Goal: Task Accomplishment & Management: Use online tool/utility

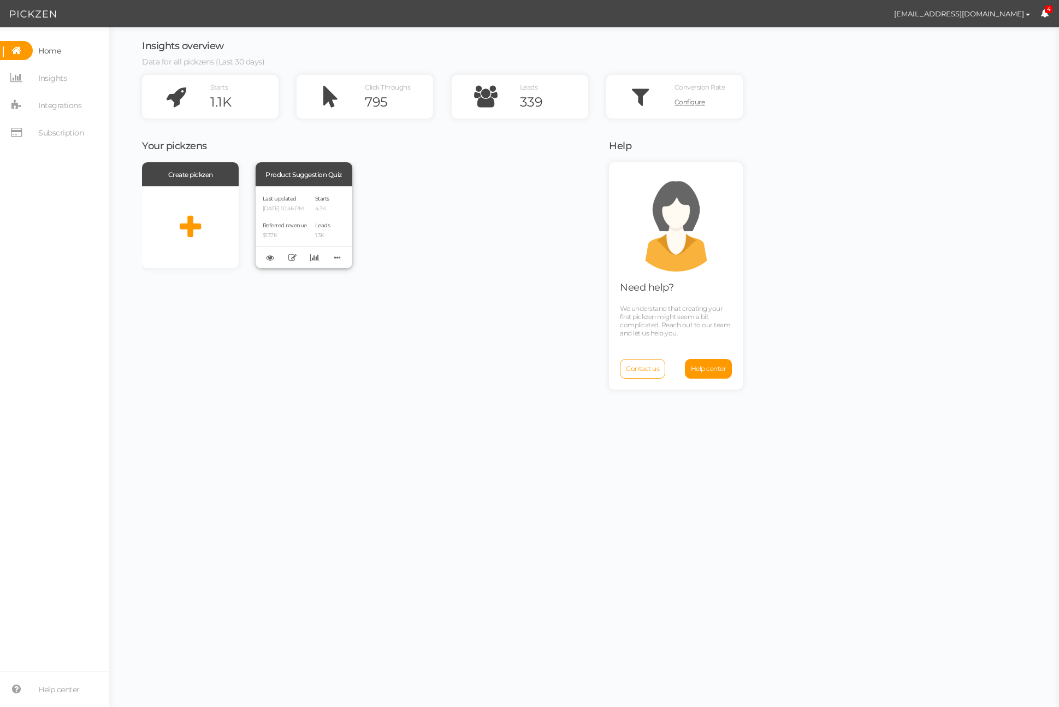
click at [307, 209] on p "[DATE] 10:46 PM" at bounding box center [285, 208] width 44 height 7
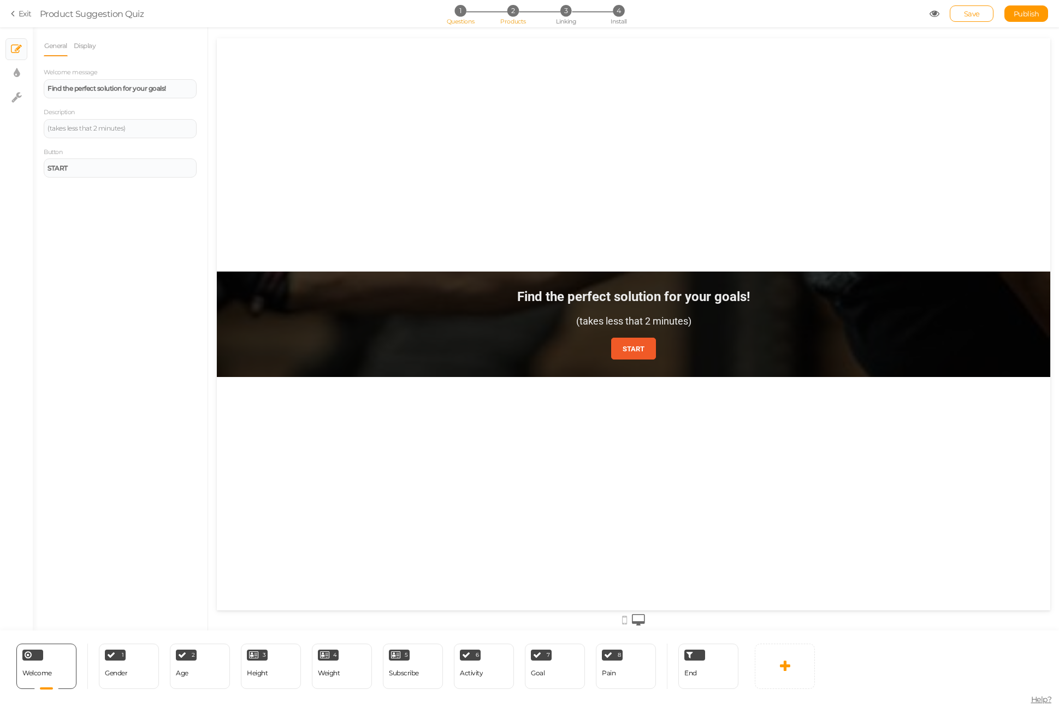
click at [505, 25] on span "Products" at bounding box center [513, 21] width 26 height 8
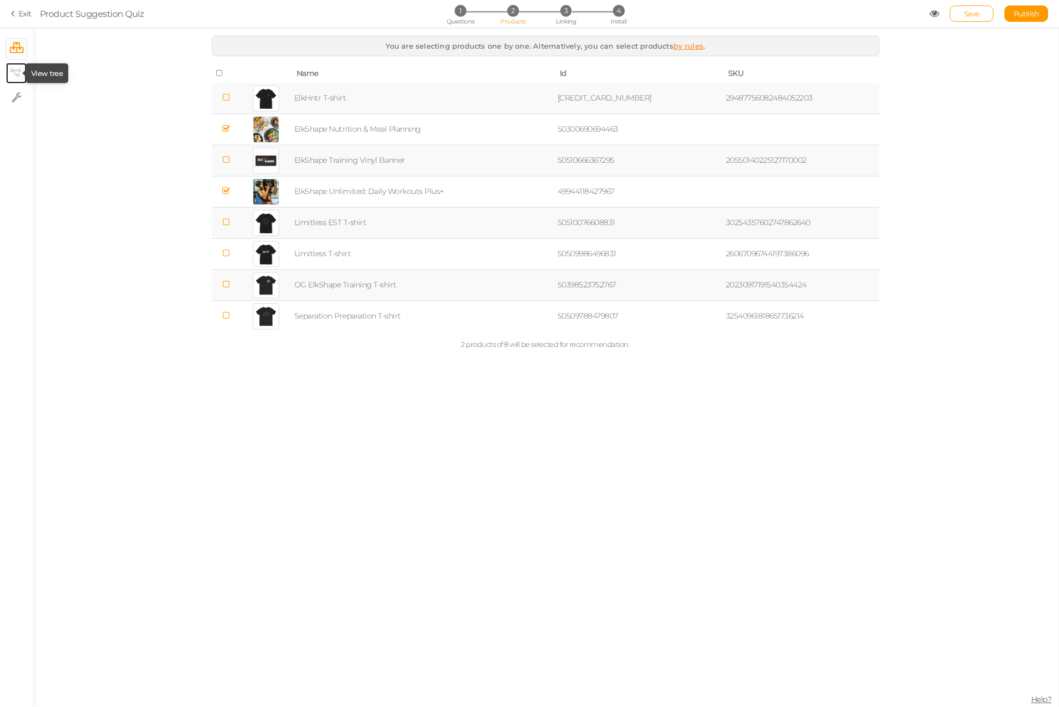
click at [16, 72] on icon at bounding box center [15, 73] width 11 height 8
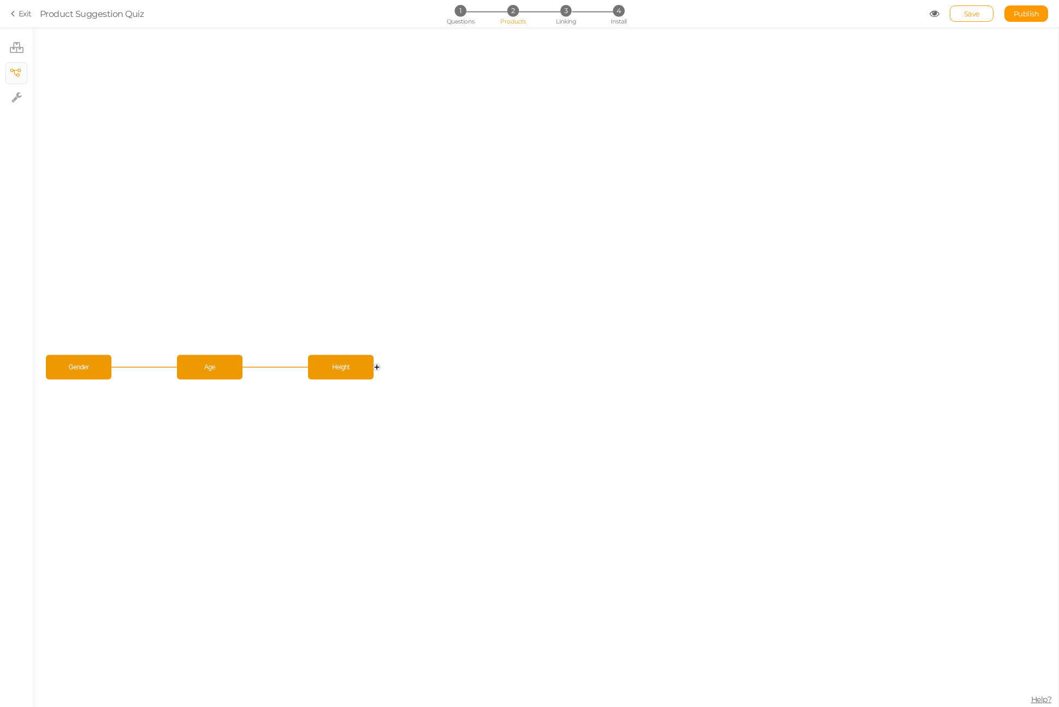
click at [17, 14] on icon at bounding box center [15, 14] width 8 height 10
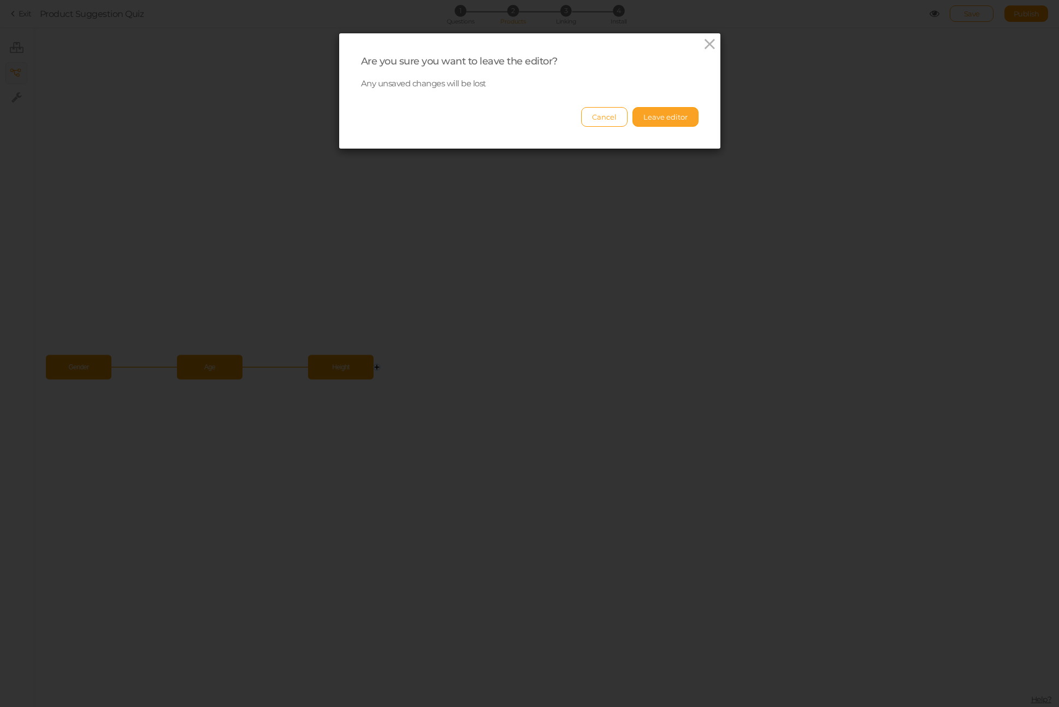
click at [645, 117] on button "Leave editor" at bounding box center [665, 117] width 66 height 20
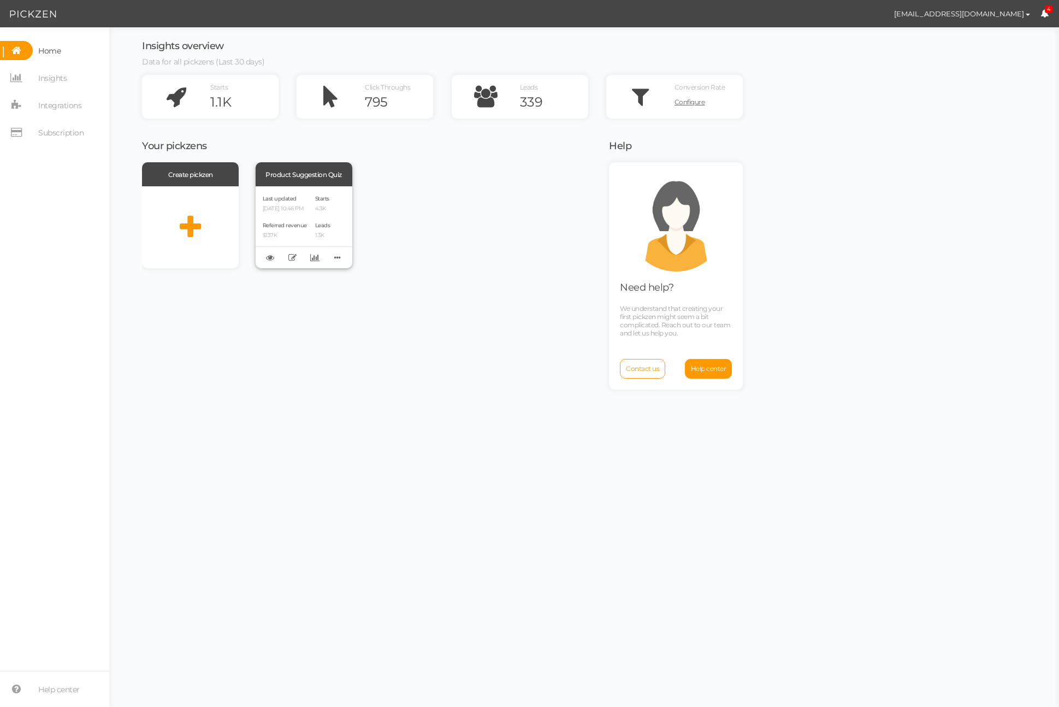
click at [311, 188] on div "Last updated [DATE] 10:46 PM Referred revenue $137K Starts 4.3K Leads 1.3K" at bounding box center [304, 227] width 97 height 82
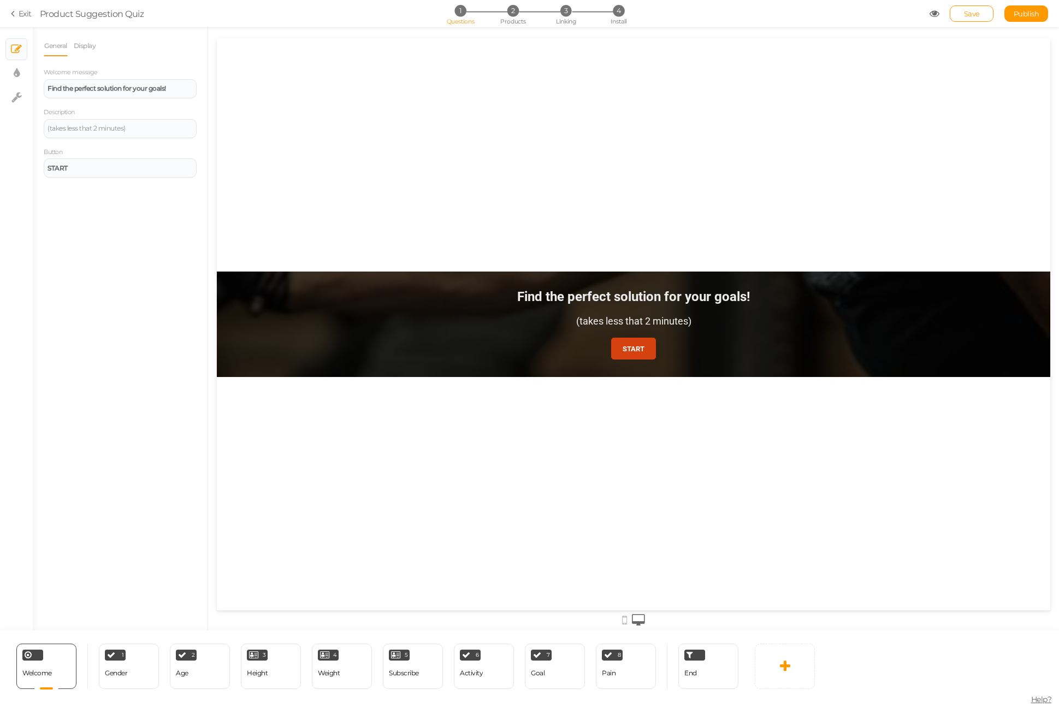
click at [651, 354] on link "START" at bounding box center [633, 348] width 45 height 22
click at [142, 678] on div "1 Gender × Define the conditions to show this slide. Clone Change type Delete" at bounding box center [129, 665] width 60 height 45
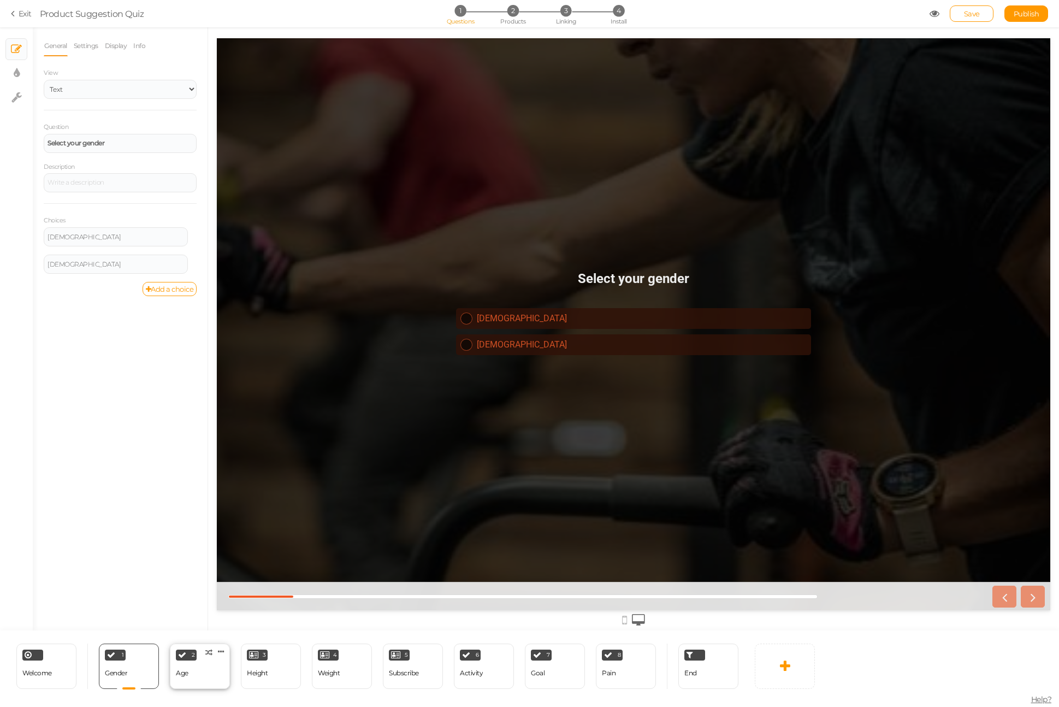
click at [206, 678] on div "2 Age × Define the conditions to show this slide. Clone Change type Delete" at bounding box center [200, 665] width 60 height 45
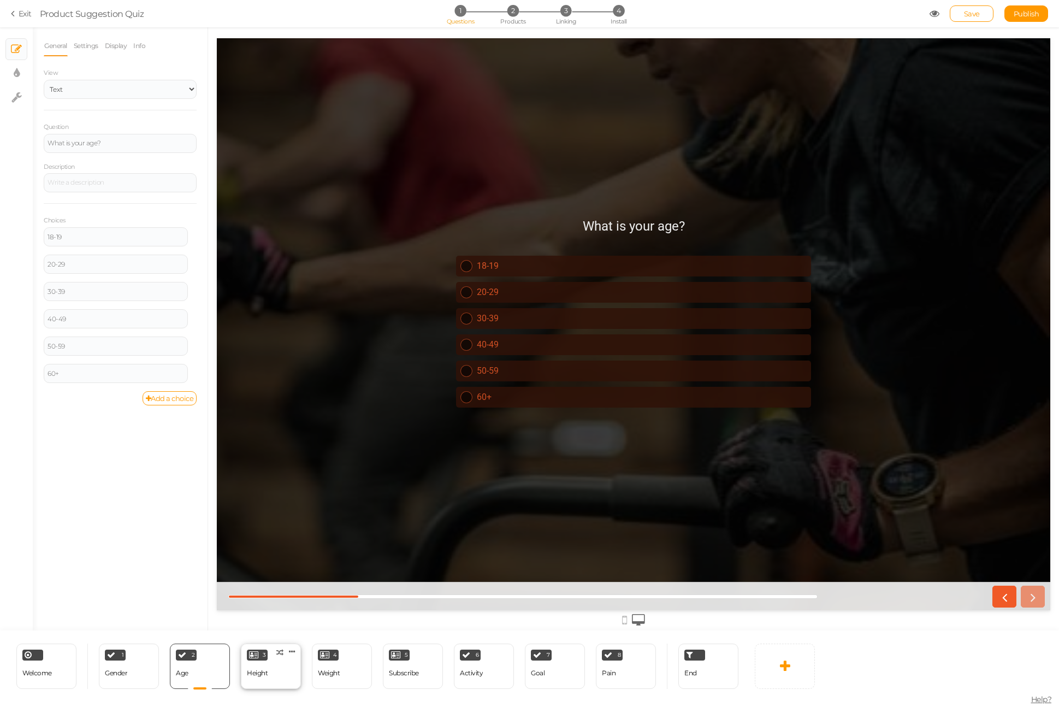
click at [272, 673] on div "3 Height × Define the conditions to show this slide. Clone Change type Delete" at bounding box center [271, 665] width 60 height 45
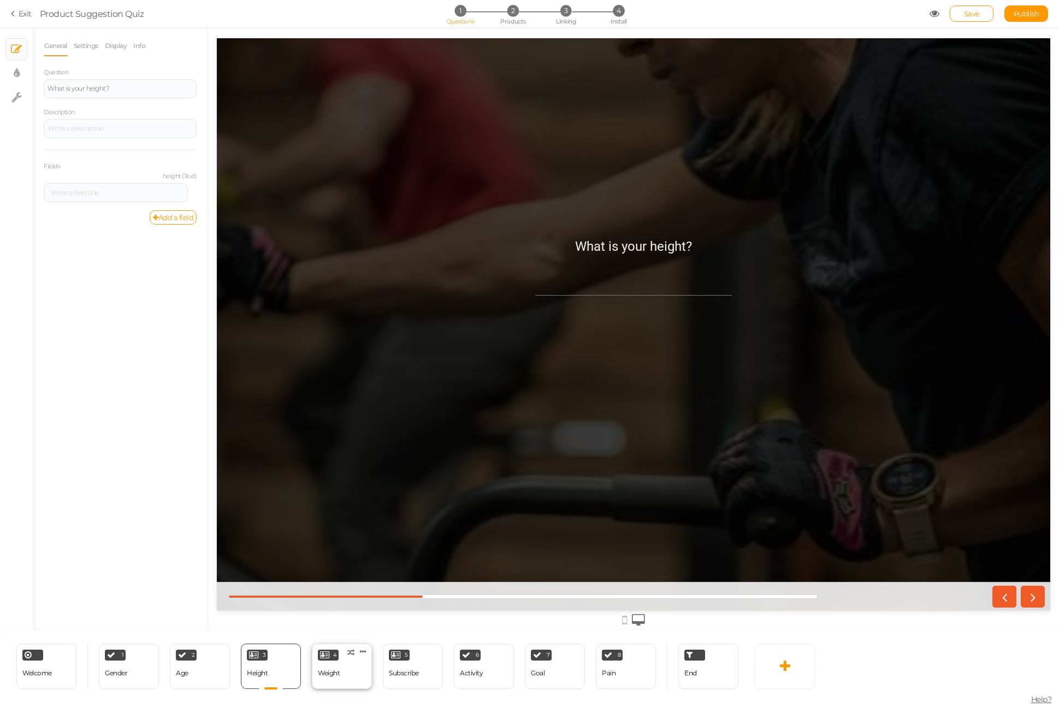
click at [340, 675] on div "4 Weight × Define the conditions to show this slide. Clone Change type Delete" at bounding box center [342, 665] width 60 height 45
click at [423, 668] on div "5 Subscribe × Define the conditions to show this slide. Clone Change type Delete" at bounding box center [413, 665] width 60 height 45
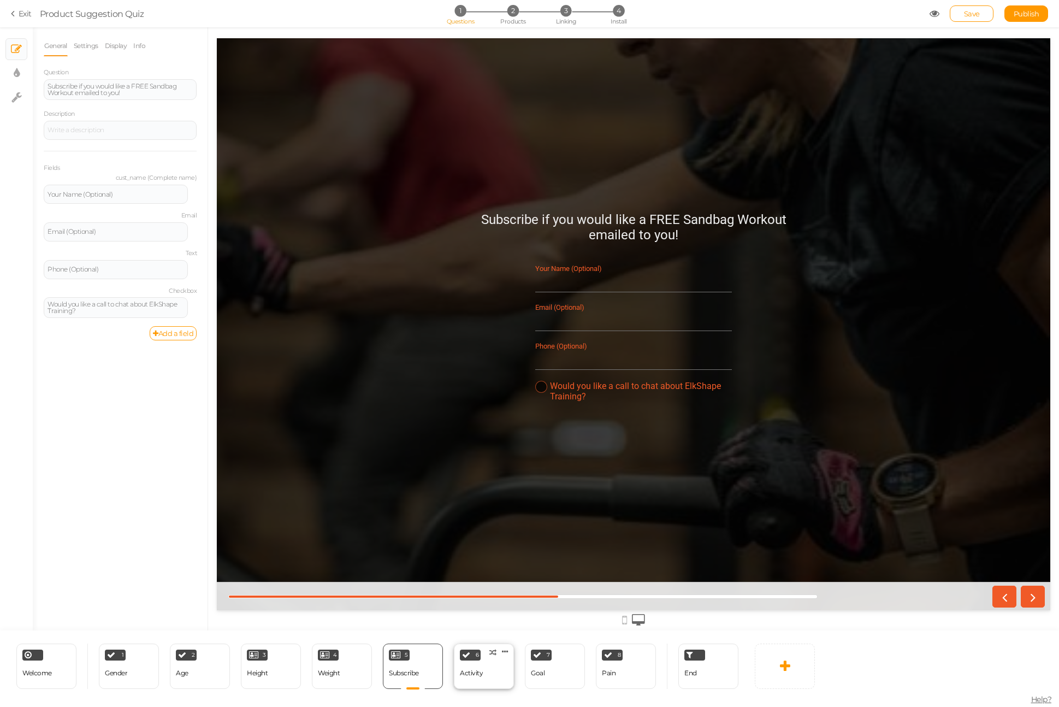
click at [497, 668] on div "6 Activity × Define the conditions to show this slide. Clone Change type Delete" at bounding box center [484, 665] width 60 height 45
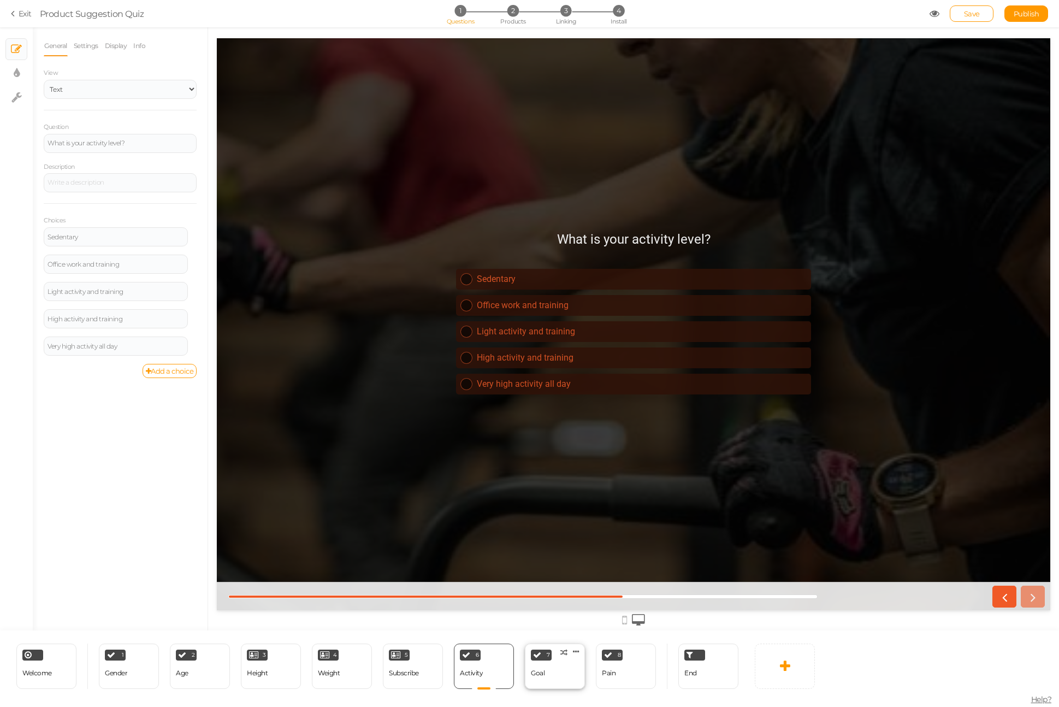
click at [568, 673] on div "7 Goal × Define the conditions to show this slide. Clone Change type Delete" at bounding box center [555, 665] width 60 height 45
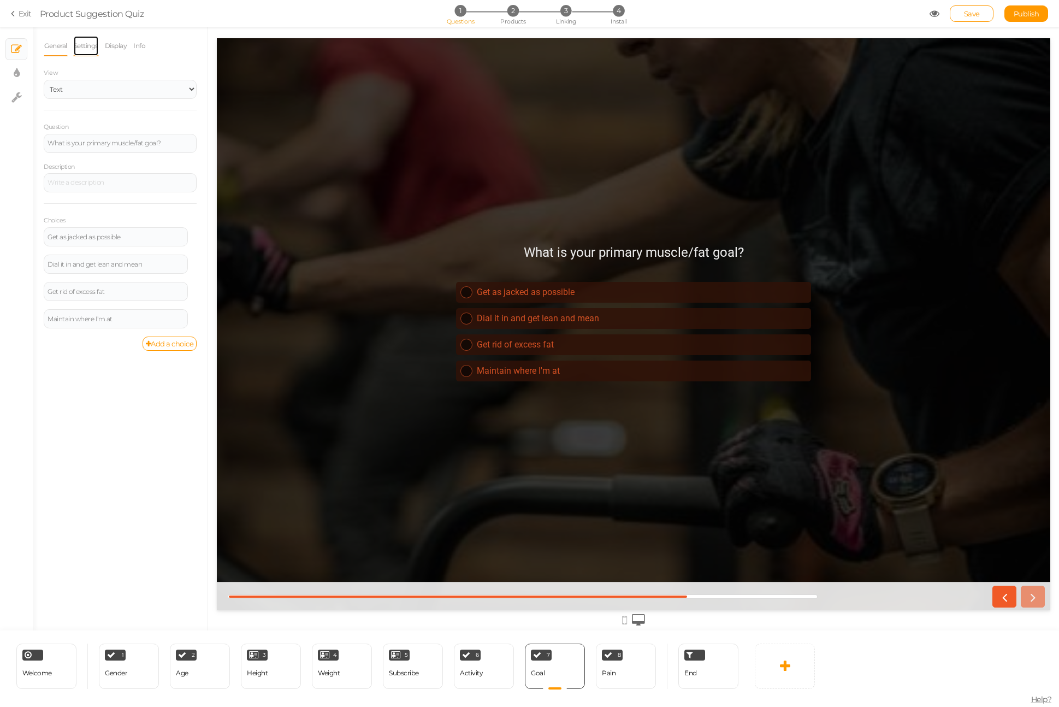
click at [79, 45] on link "Settings" at bounding box center [86, 45] width 26 height 21
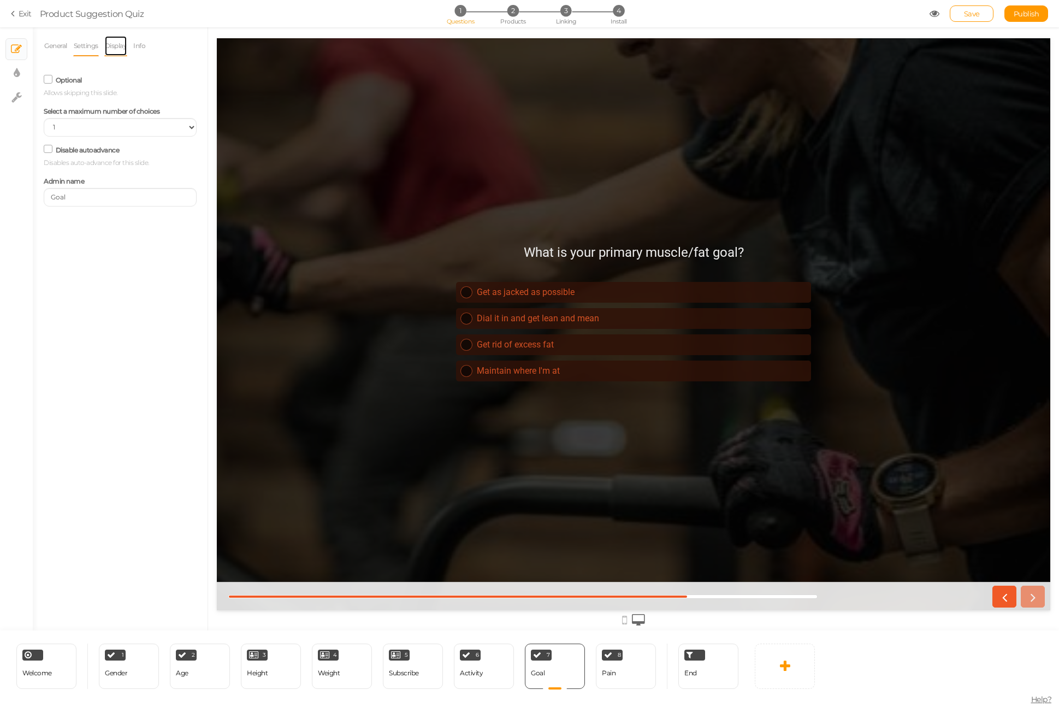
click at [112, 45] on link "Display" at bounding box center [115, 45] width 23 height 21
click at [144, 45] on link "Info" at bounding box center [139, 45] width 13 height 21
click at [17, 72] on icon at bounding box center [17, 73] width 6 height 11
select select "2"
select select "roboto"
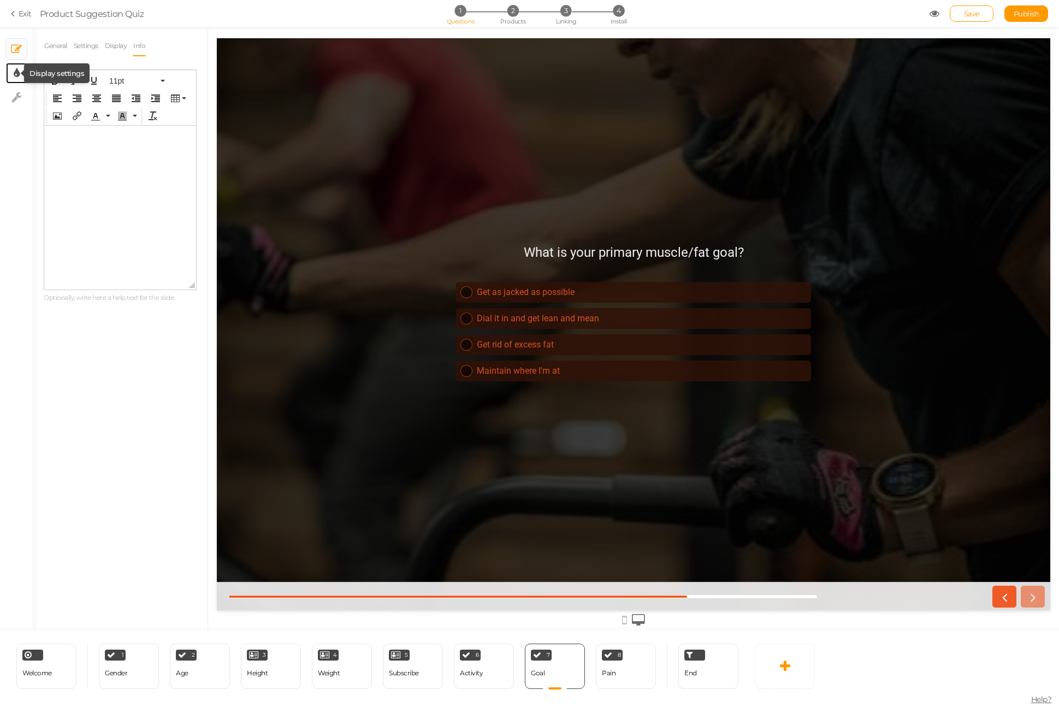
select select "fade"
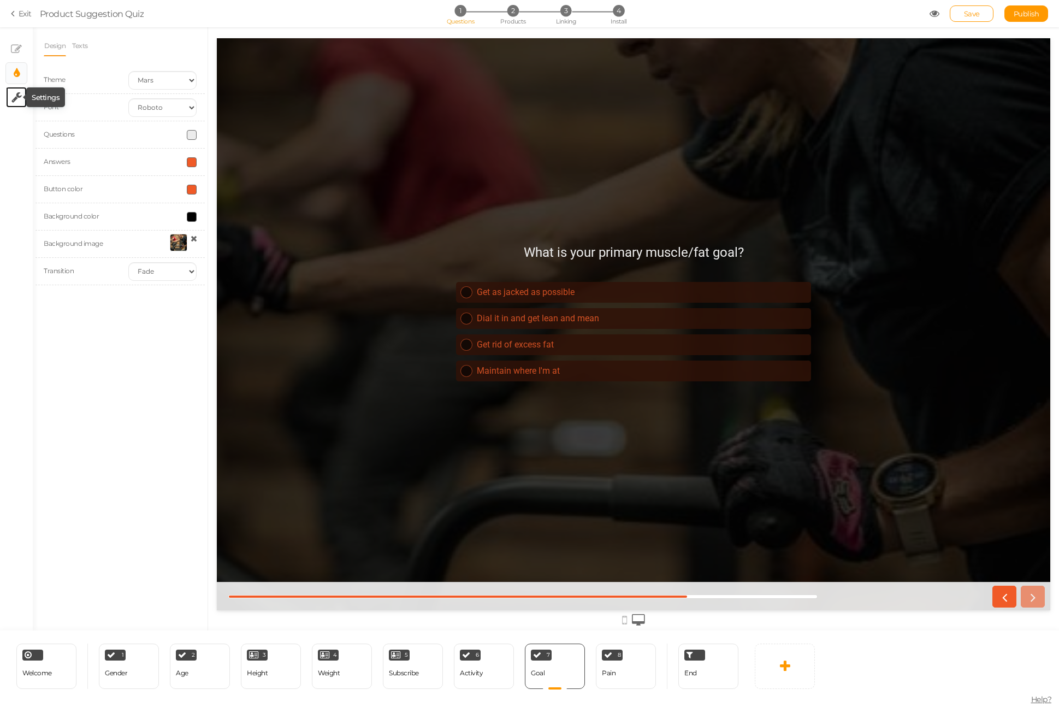
click at [17, 97] on icon at bounding box center [16, 97] width 10 height 11
select select "en"
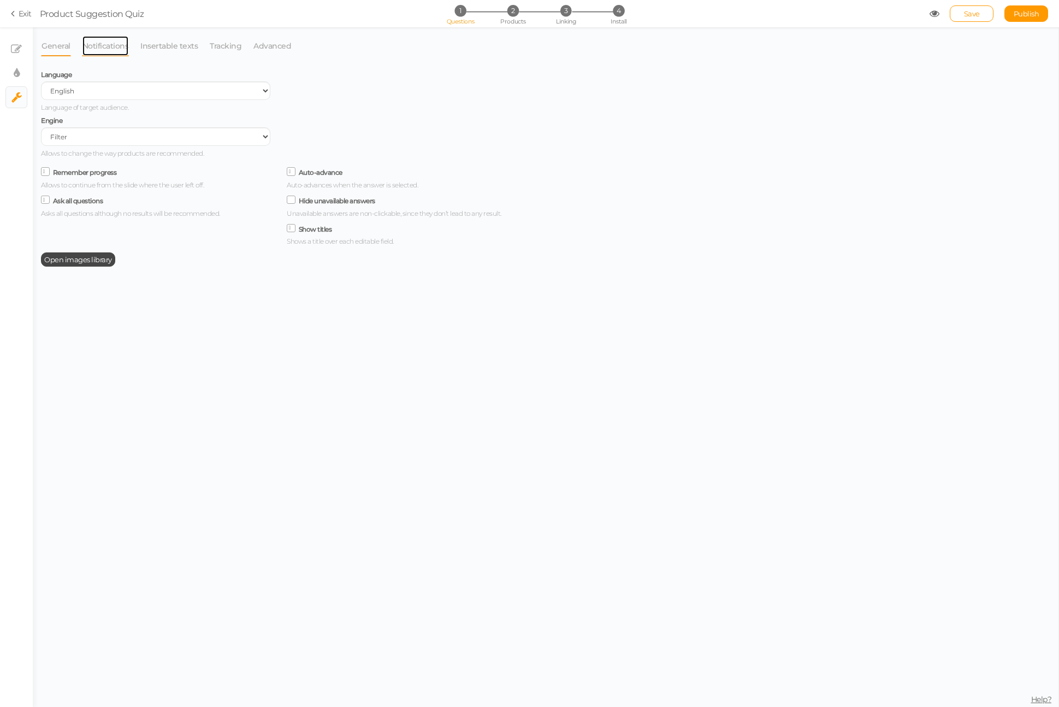
click at [108, 37] on link "Notifications" at bounding box center [106, 45] width 48 height 21
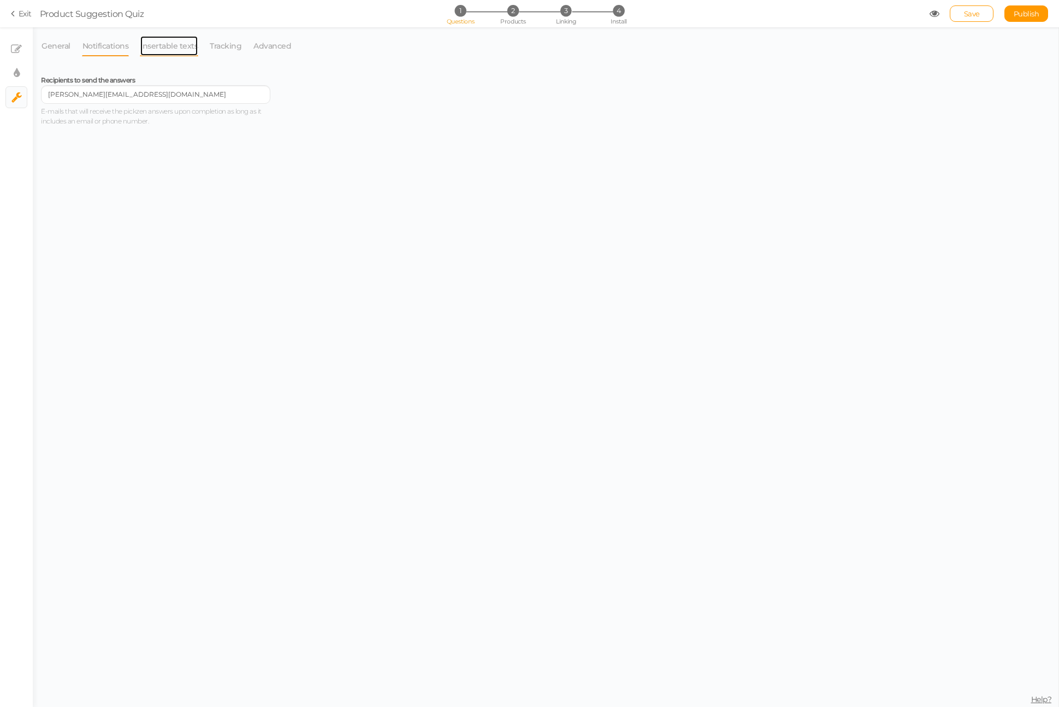
click at [171, 45] on link "Insertable texts" at bounding box center [169, 45] width 58 height 21
click at [56, 78] on span "User answers" at bounding box center [84, 77] width 57 height 10
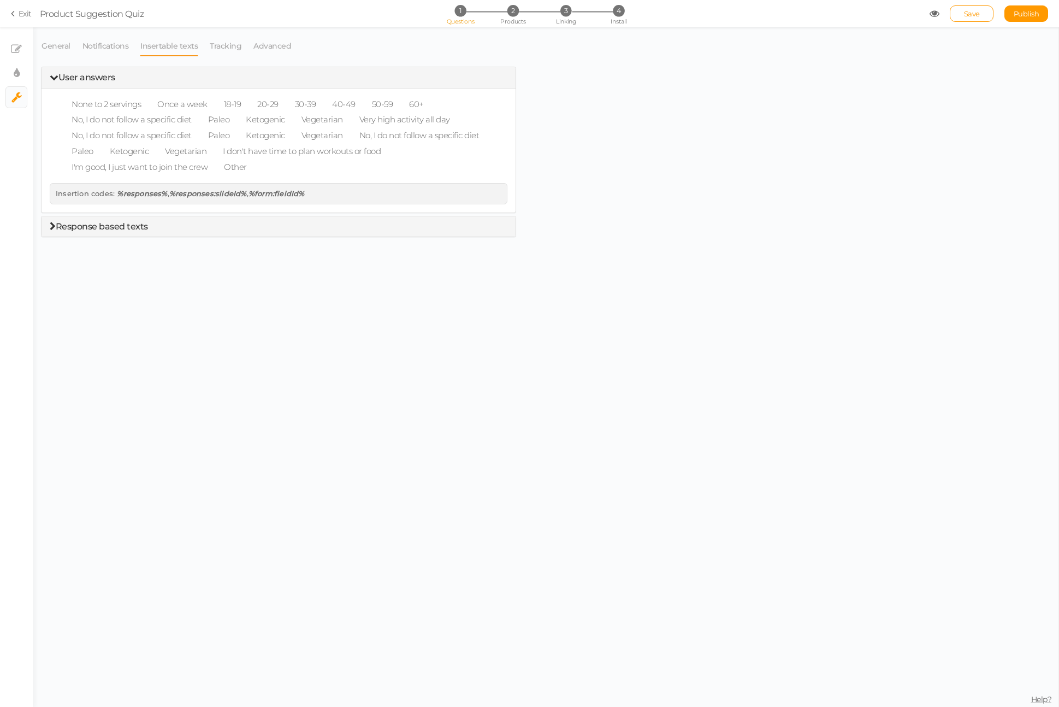
click at [54, 223] on icon at bounding box center [53, 226] width 6 height 9
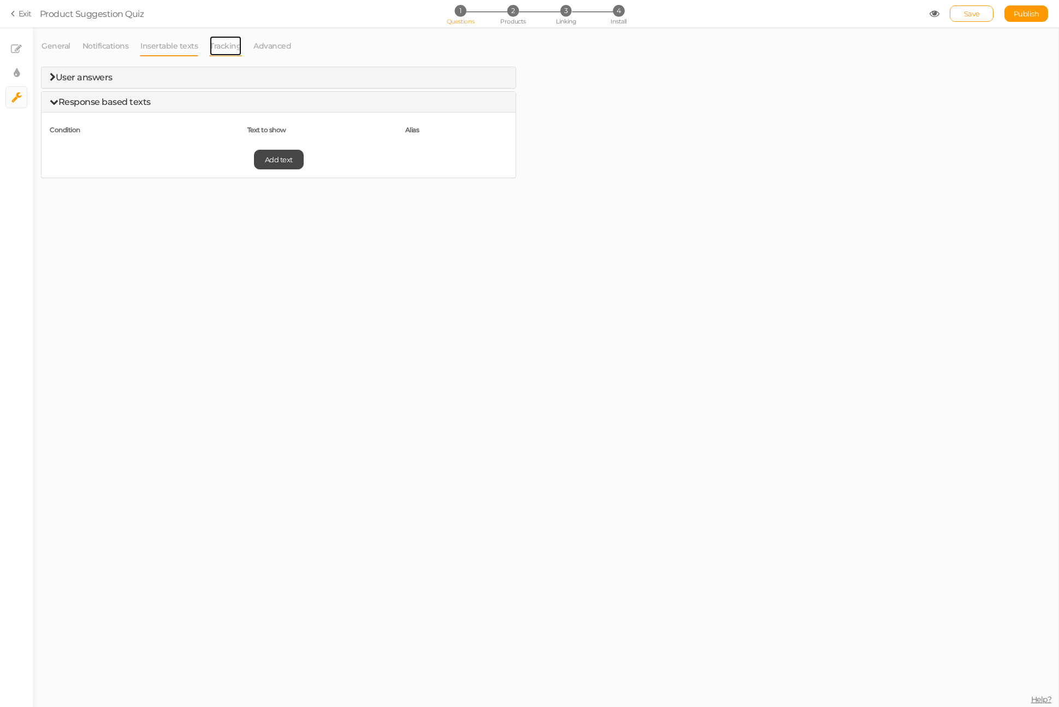
click at [233, 43] on link "Tracking" at bounding box center [225, 45] width 33 height 21
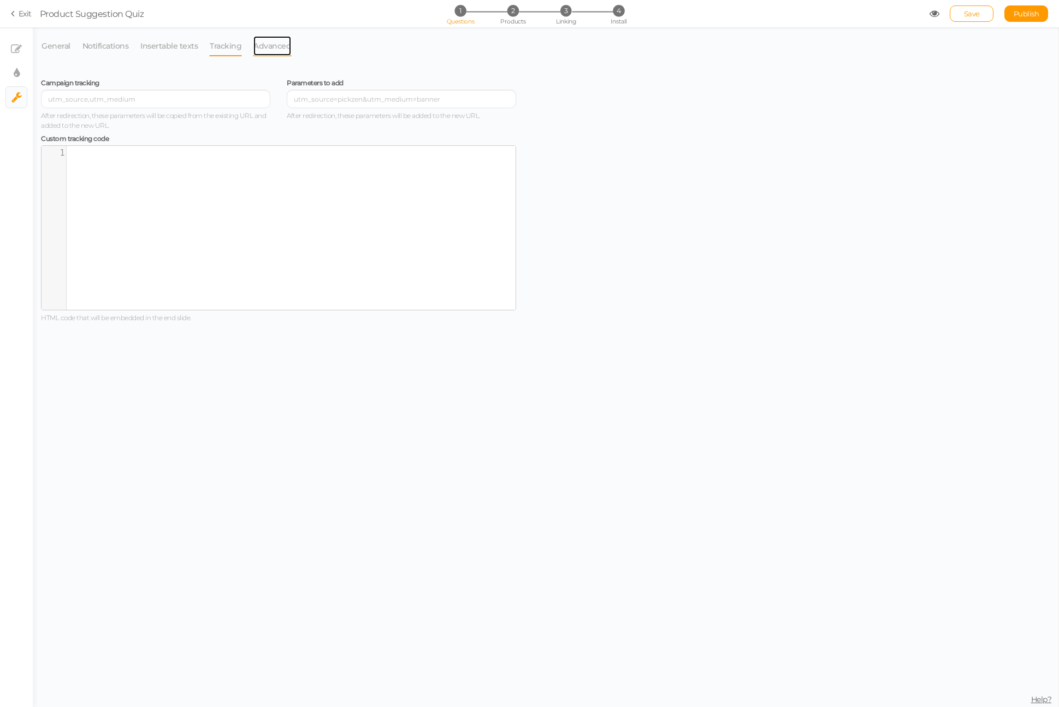
click at [262, 45] on link "Advanced" at bounding box center [272, 45] width 39 height 21
click at [18, 14] on icon at bounding box center [15, 14] width 8 height 10
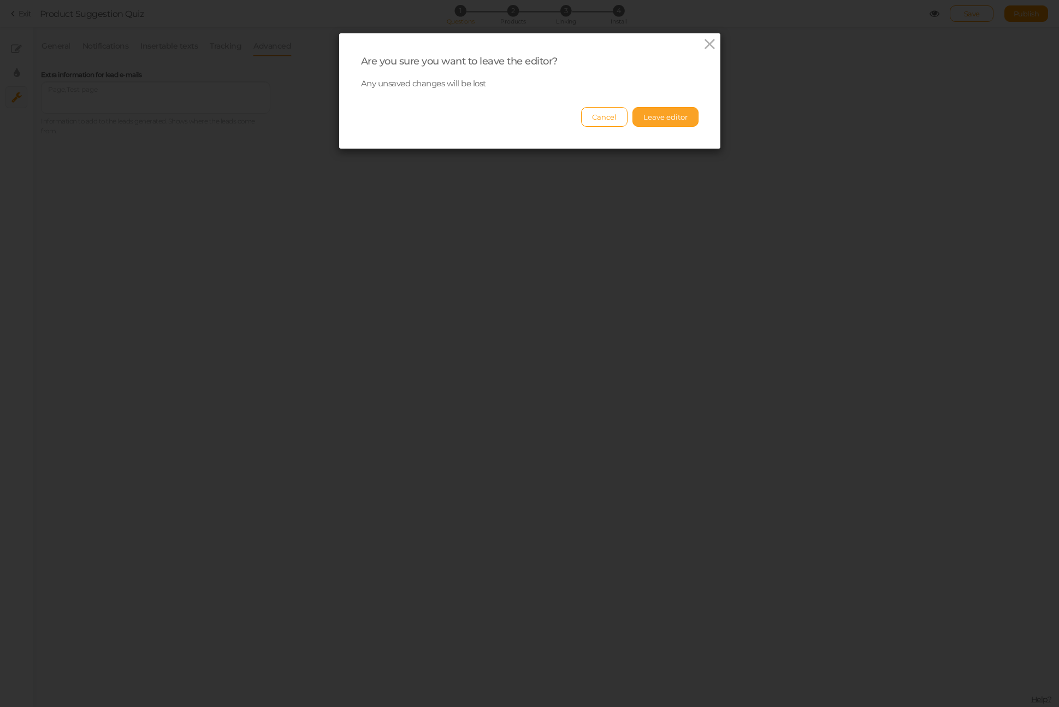
click at [666, 117] on button "Leave editor" at bounding box center [665, 117] width 66 height 20
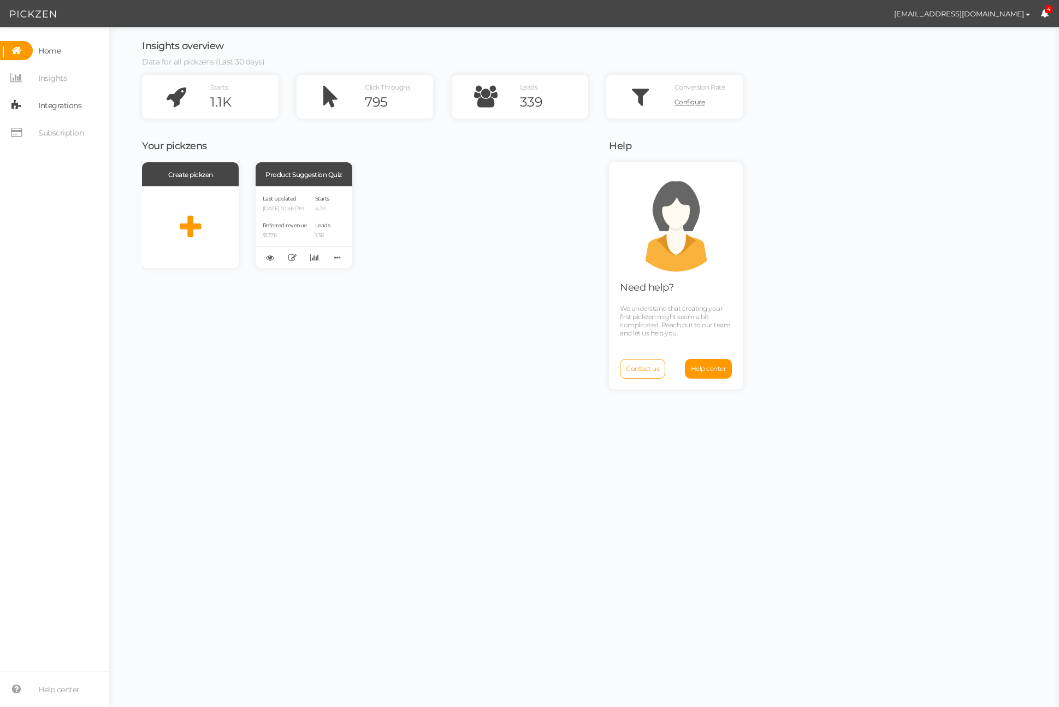
click at [60, 111] on span "Integrations" at bounding box center [59, 105] width 43 height 17
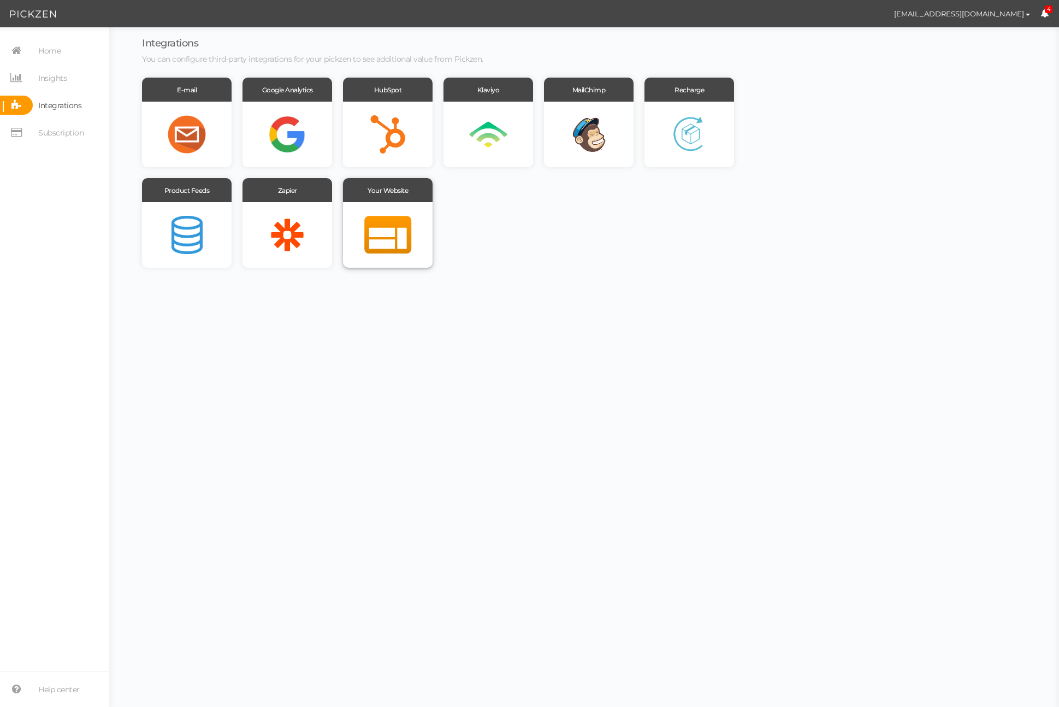
click at [398, 245] on div at bounding box center [388, 235] width 90 height 66
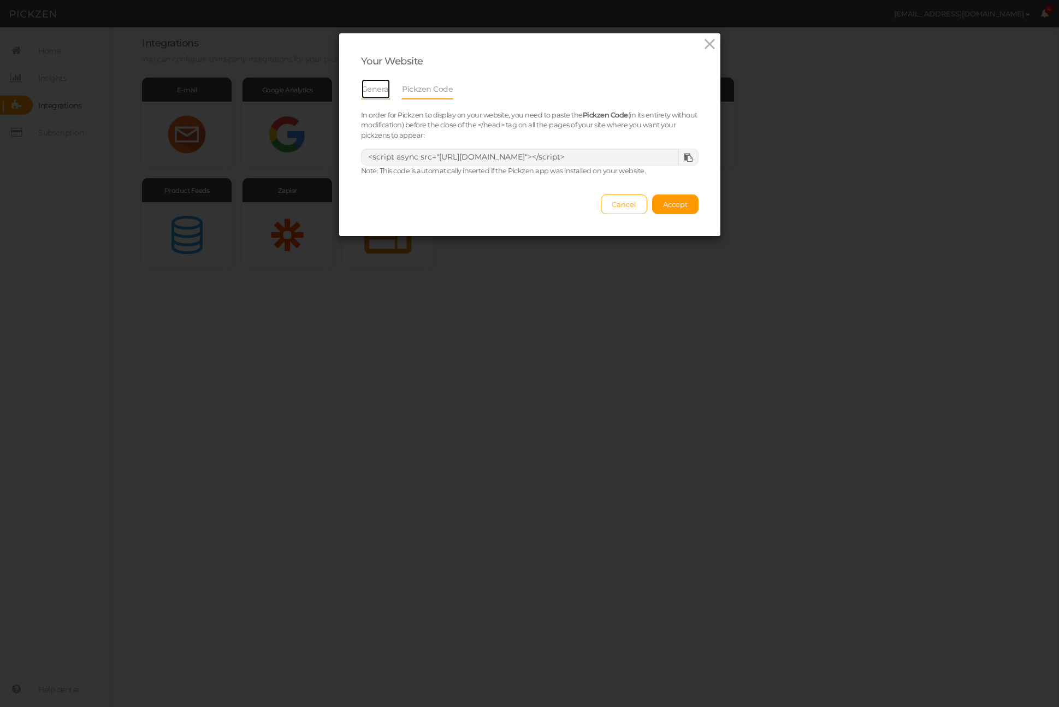
click at [380, 86] on link "General" at bounding box center [376, 89] width 30 height 21
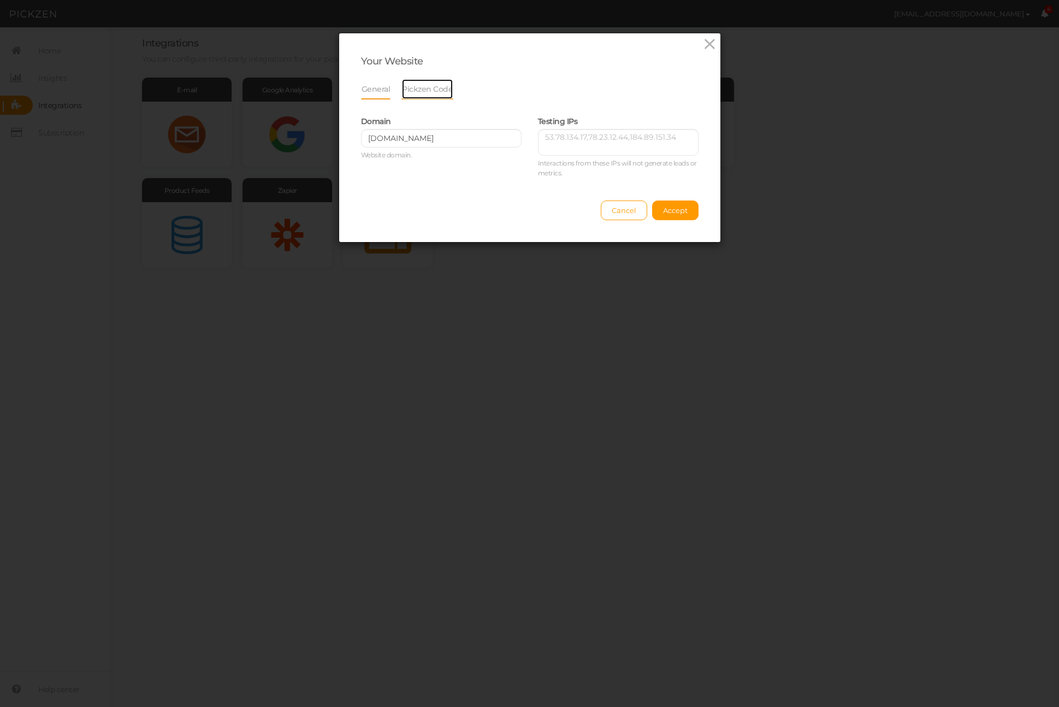
click at [408, 88] on link "Pickzen Code" at bounding box center [427, 89] width 52 height 21
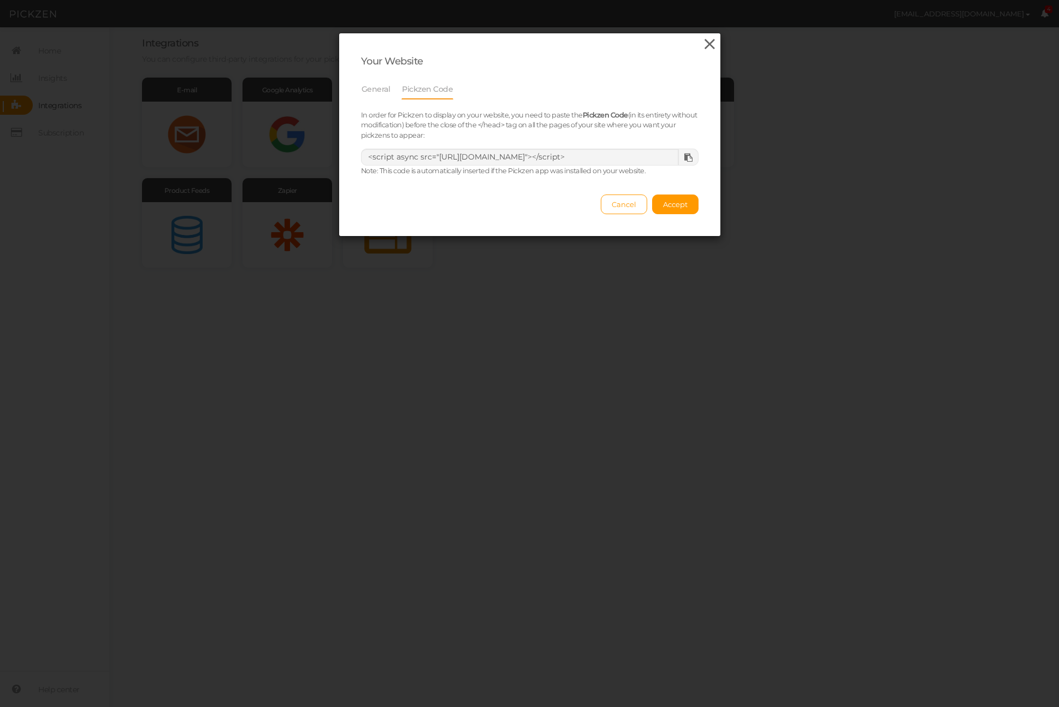
click at [705, 44] on icon at bounding box center [710, 44] width 16 height 16
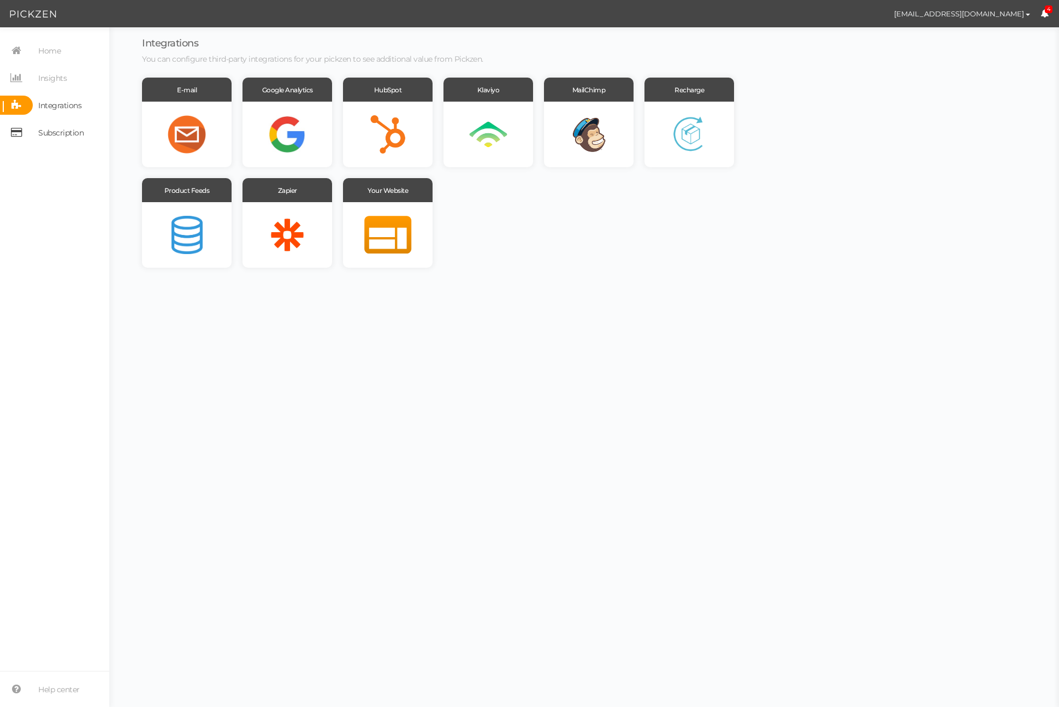
click at [55, 130] on span "Subscription" at bounding box center [60, 132] width 45 height 17
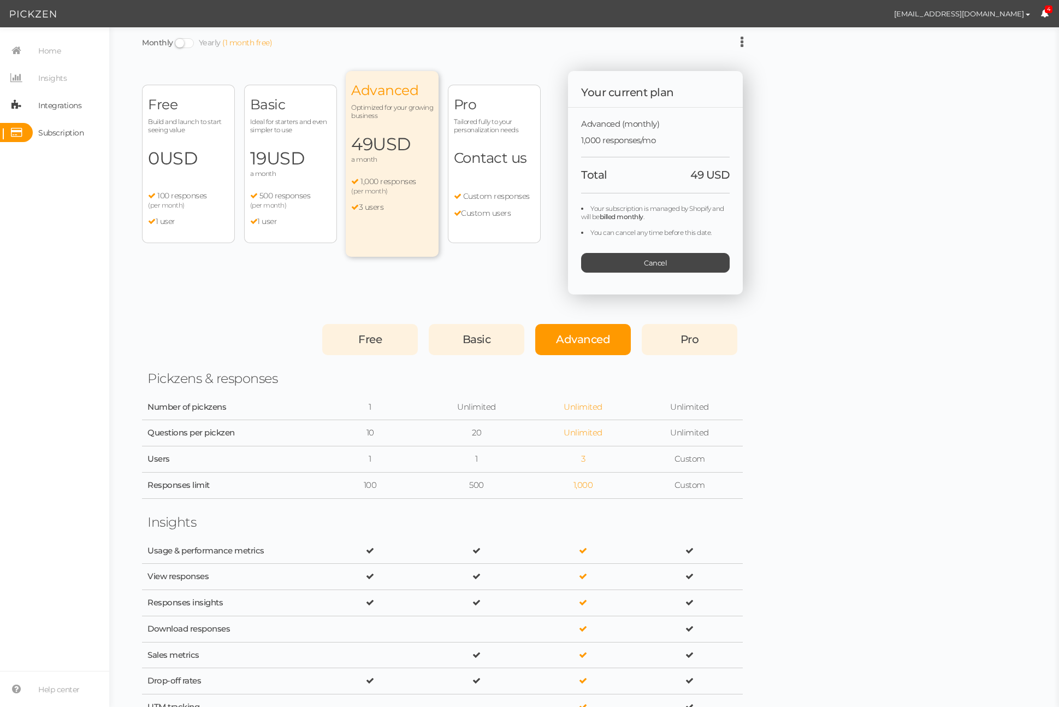
click at [69, 100] on span "Integrations" at bounding box center [59, 105] width 43 height 17
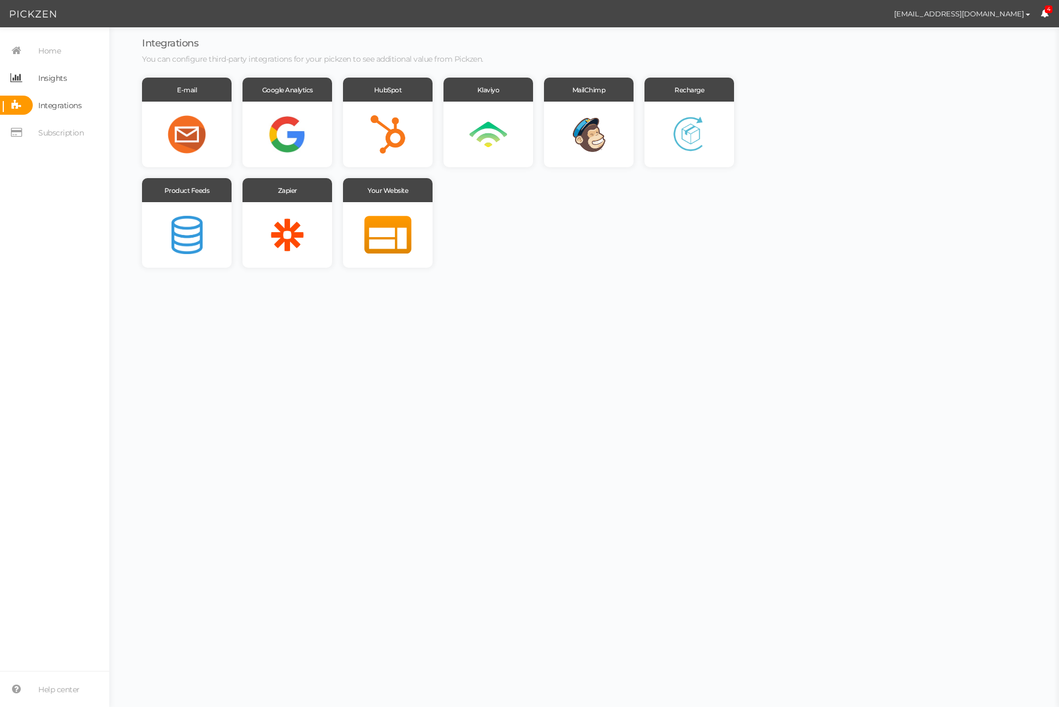
click at [58, 84] on span "Insights" at bounding box center [52, 77] width 28 height 17
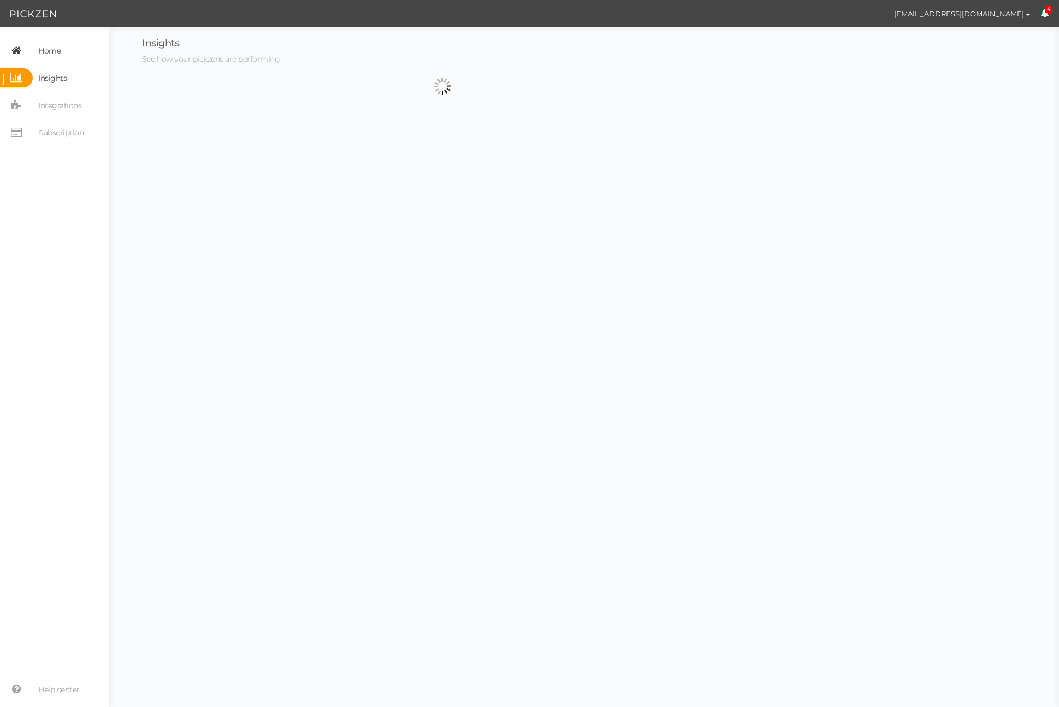
click at [58, 59] on span "Home" at bounding box center [49, 50] width 22 height 17
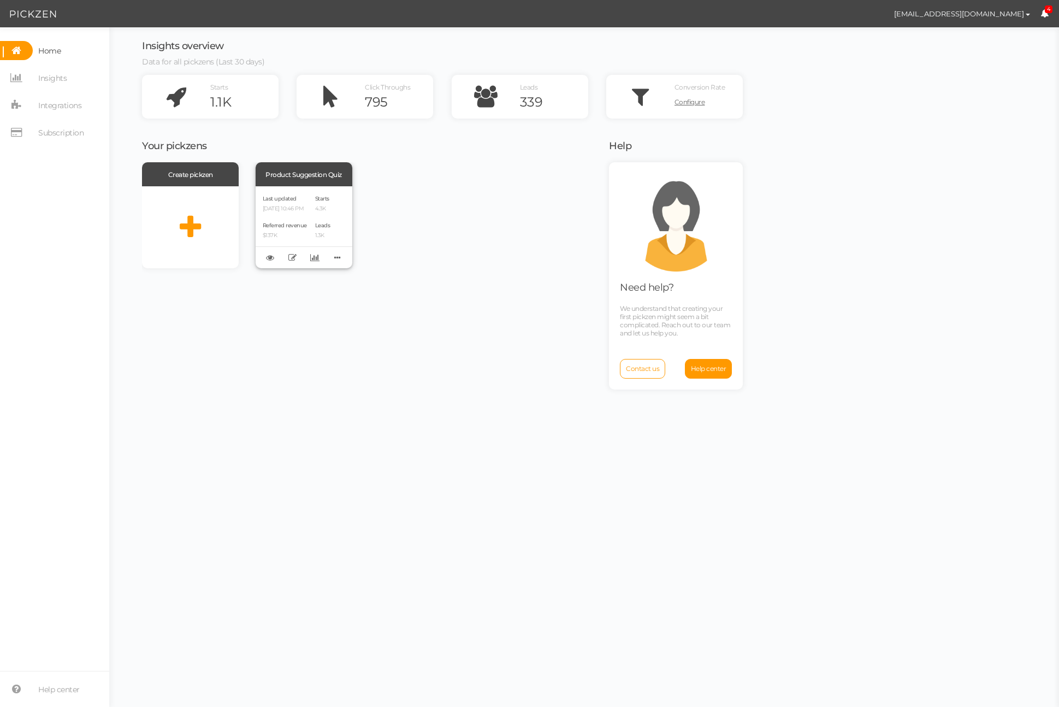
click at [317, 171] on div "Product Suggestion Quiz" at bounding box center [304, 174] width 97 height 24
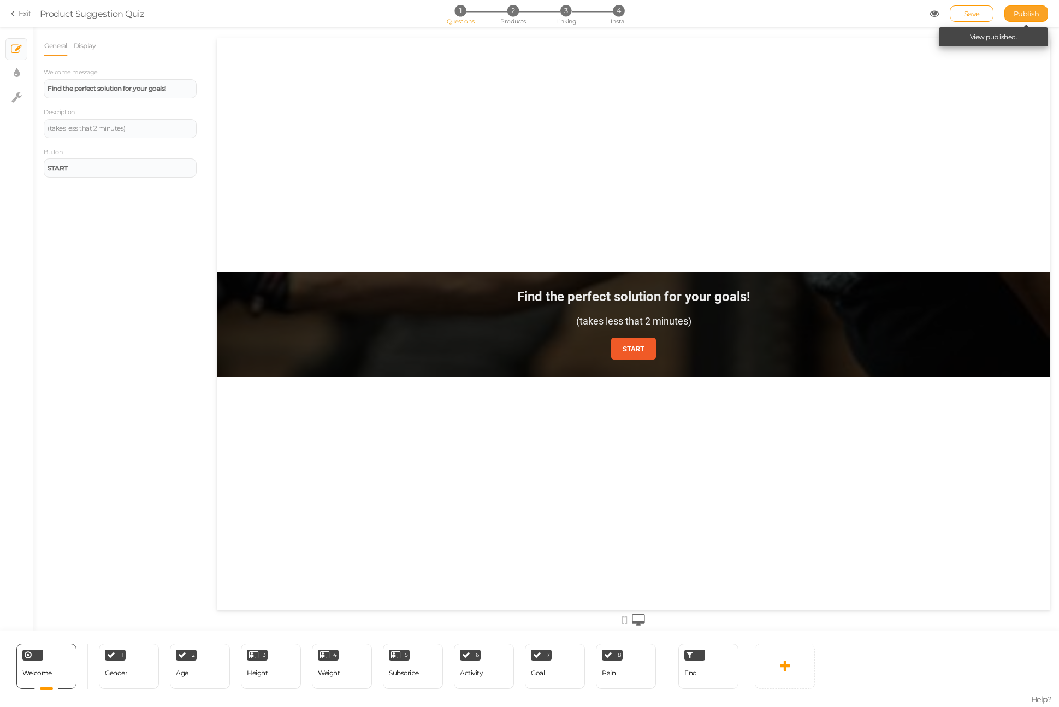
click at [1024, 20] on link "Publish" at bounding box center [1026, 13] width 44 height 16
click at [933, 18] on icon at bounding box center [934, 14] width 10 height 10
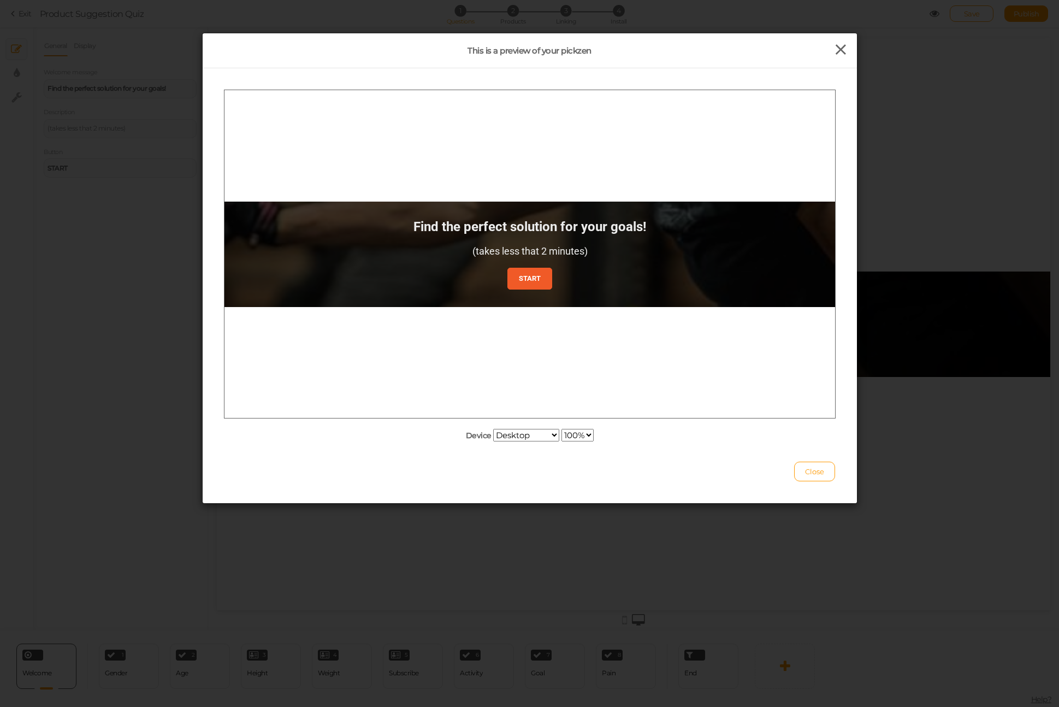
click at [839, 55] on icon at bounding box center [841, 50] width 16 height 16
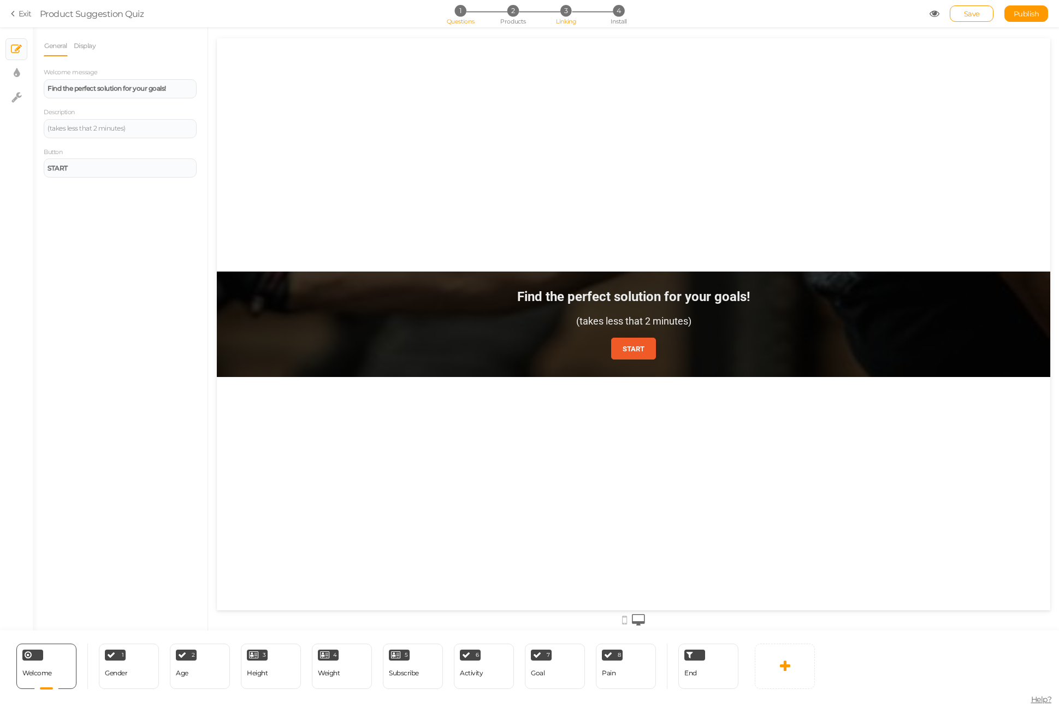
click at [567, 11] on span "3" at bounding box center [565, 10] width 11 height 11
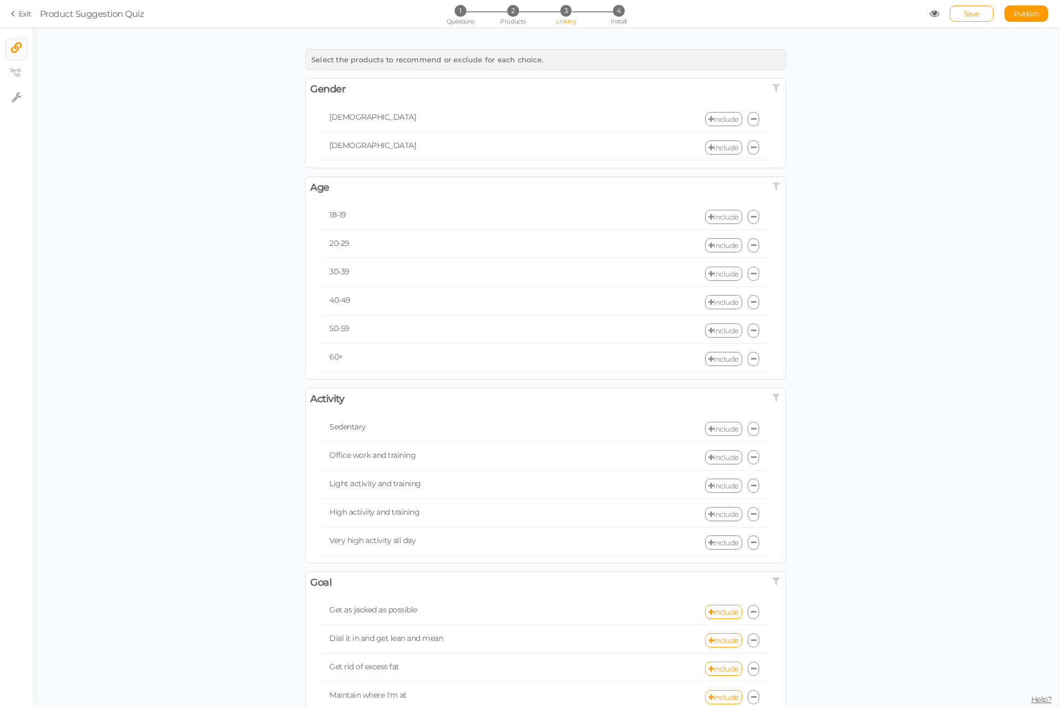
scroll to position [279, 0]
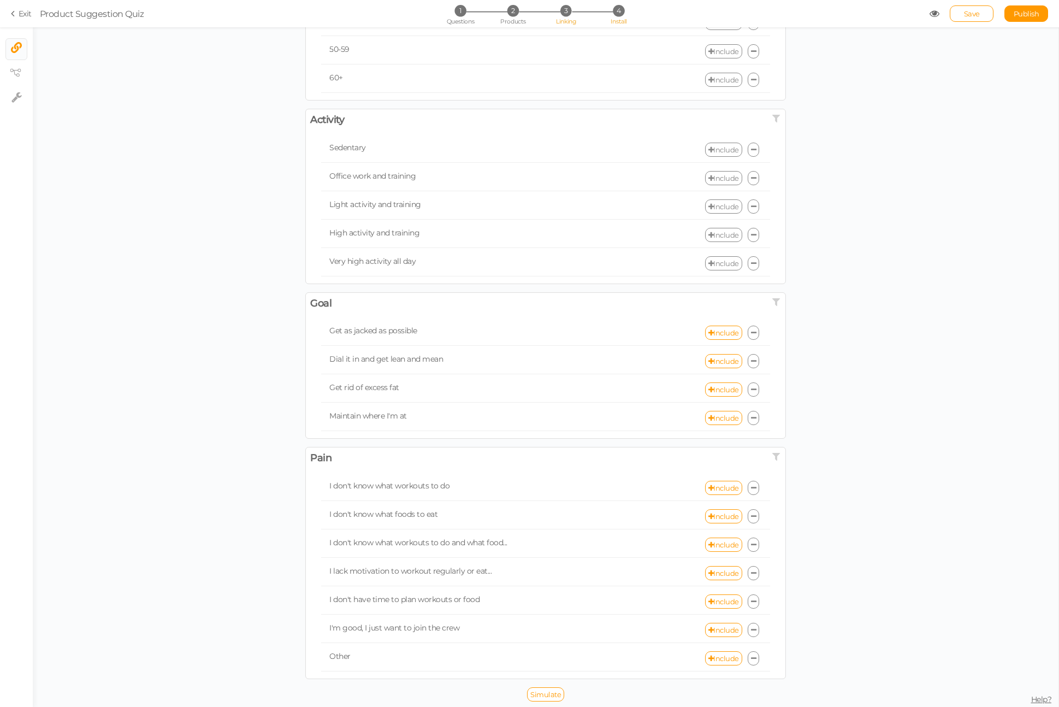
click at [620, 5] on span "4" at bounding box center [618, 10] width 11 height 11
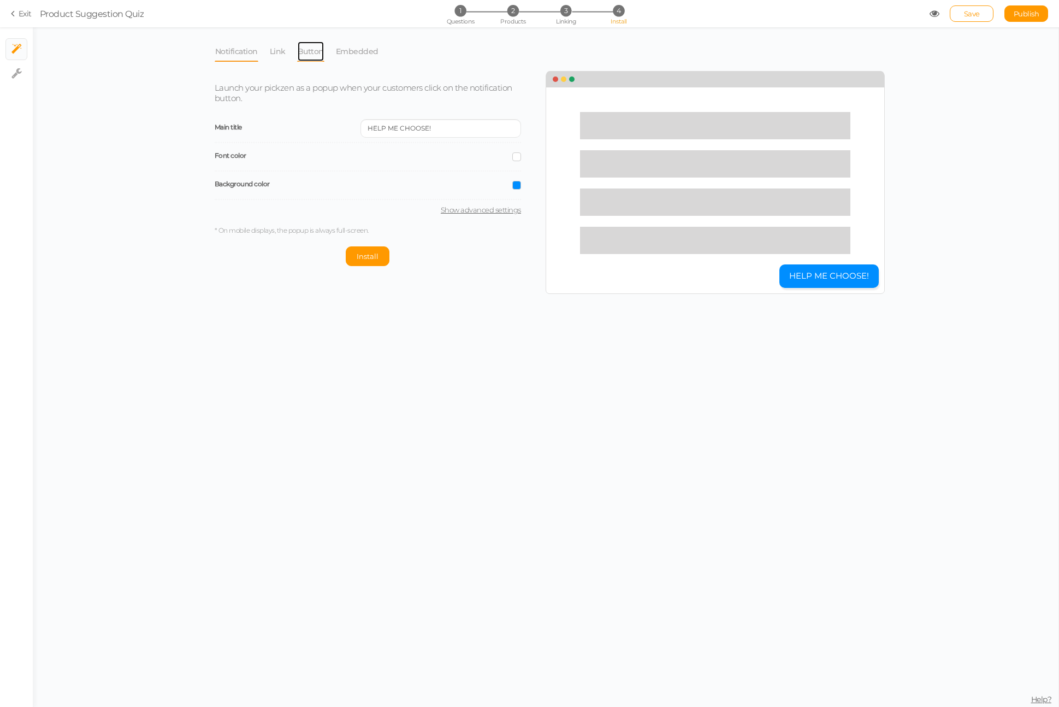
click at [311, 57] on link "Button" at bounding box center [310, 51] width 27 height 21
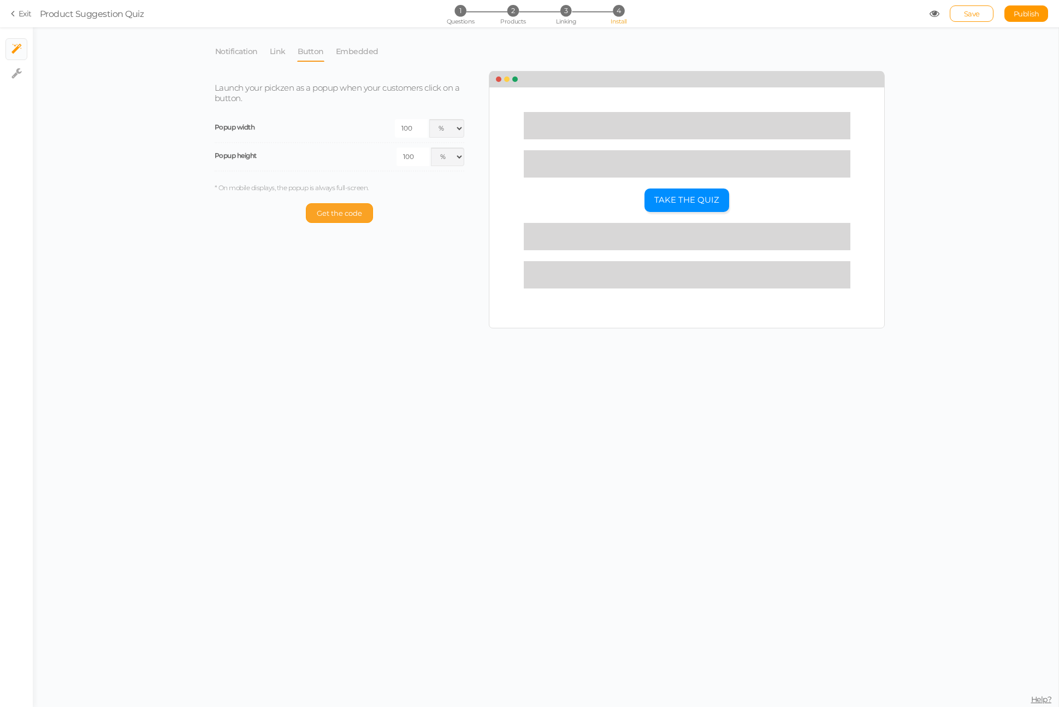
click at [333, 211] on span "Get the code" at bounding box center [339, 213] width 45 height 9
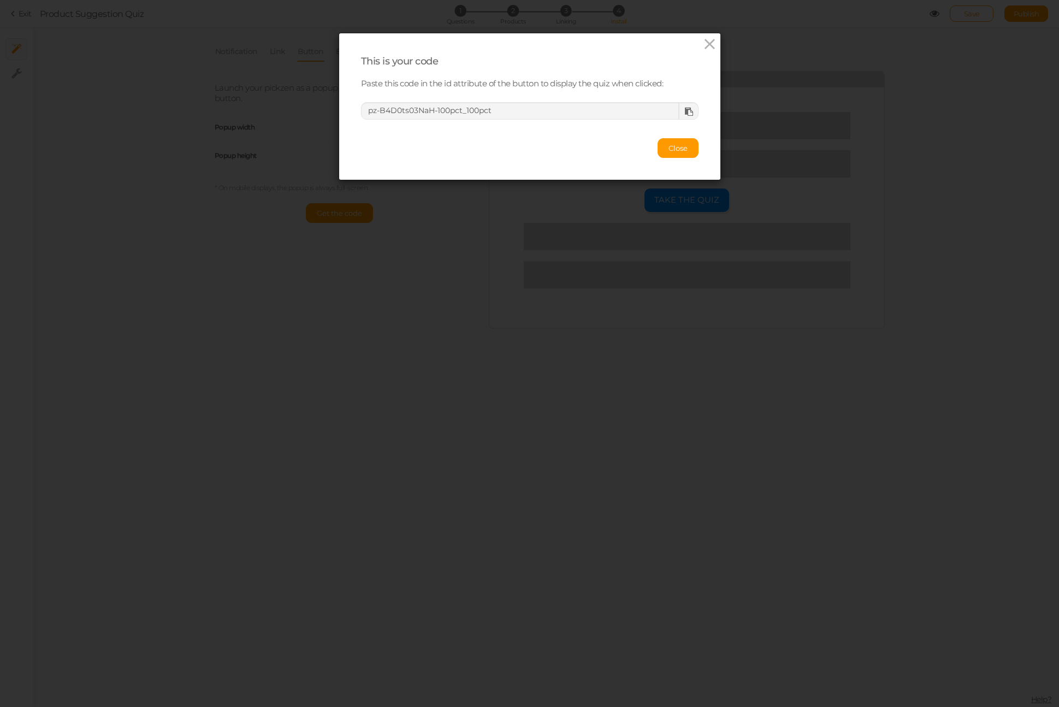
click at [690, 116] on div at bounding box center [688, 111] width 20 height 16
click at [690, 115] on icon at bounding box center [689, 112] width 8 height 8
click at [675, 146] on span "Close" at bounding box center [677, 148] width 19 height 9
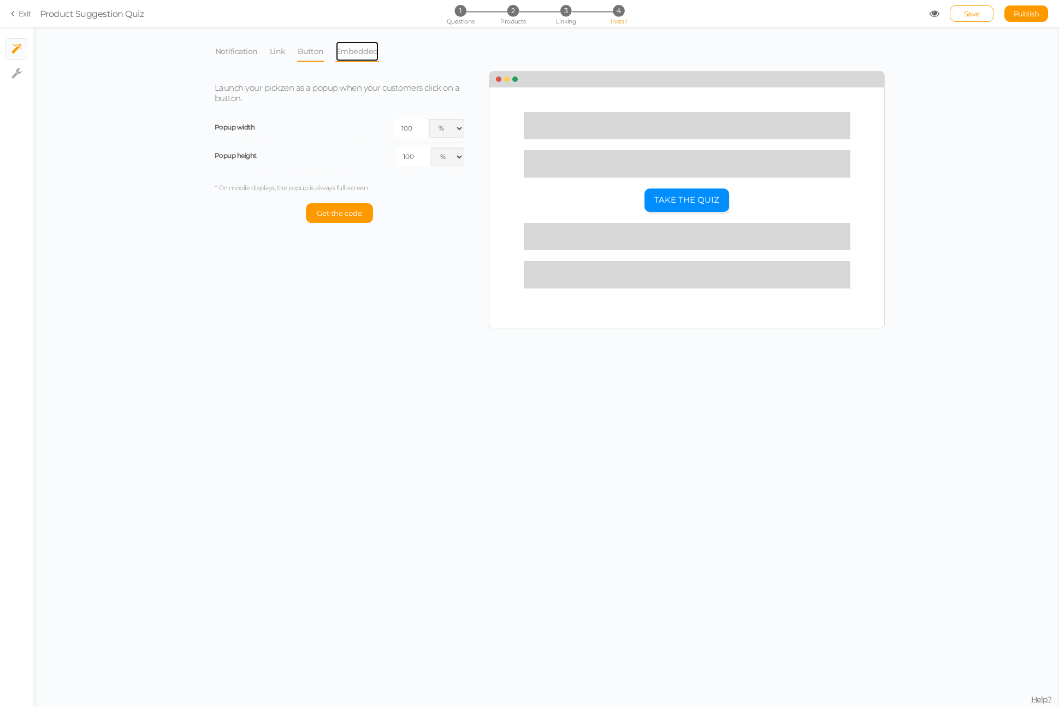
click at [358, 53] on link "Embedded" at bounding box center [357, 51] width 44 height 21
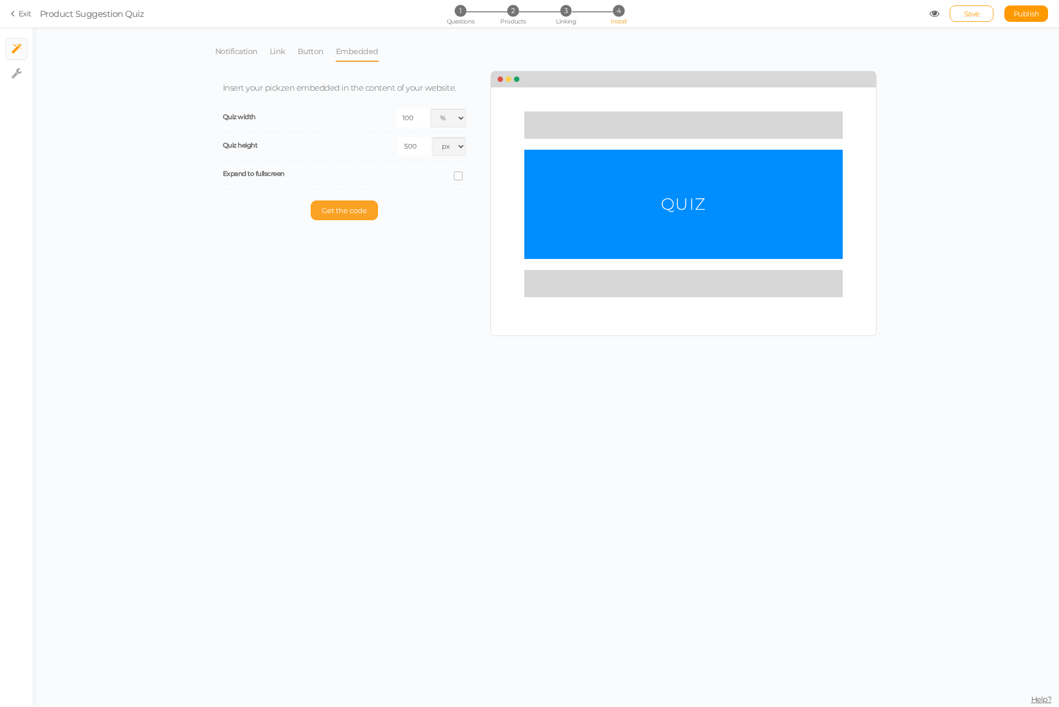
click at [317, 210] on button "Get the code" at bounding box center [344, 210] width 67 height 20
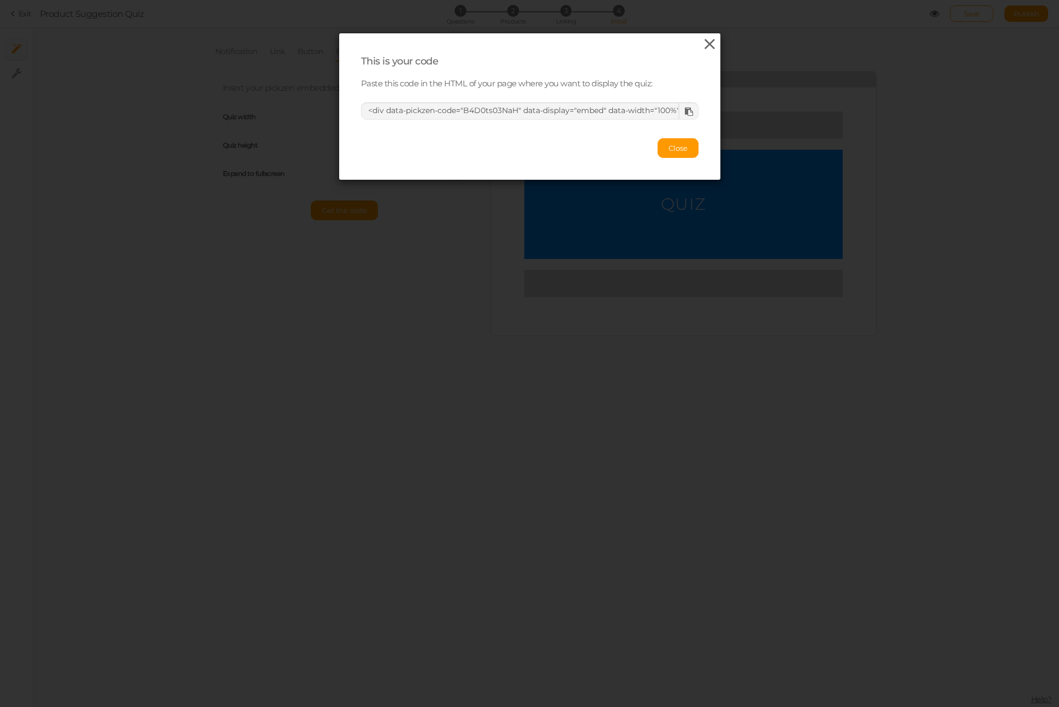
click at [717, 43] on icon at bounding box center [710, 44] width 16 height 16
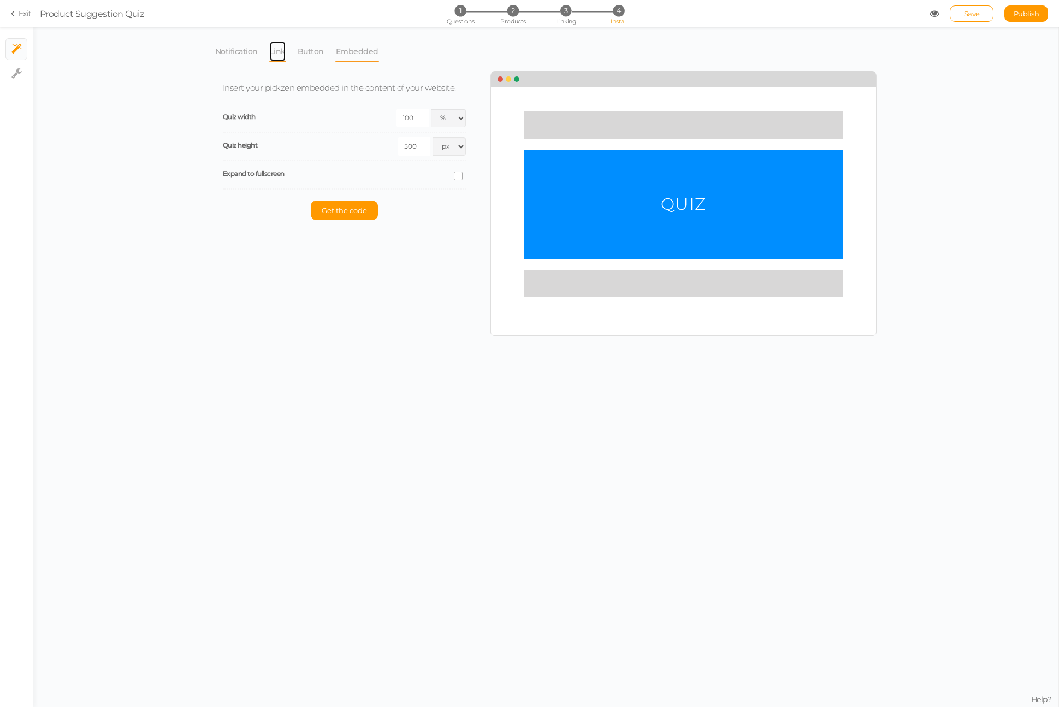
click at [282, 58] on link "Link" at bounding box center [277, 51] width 17 height 21
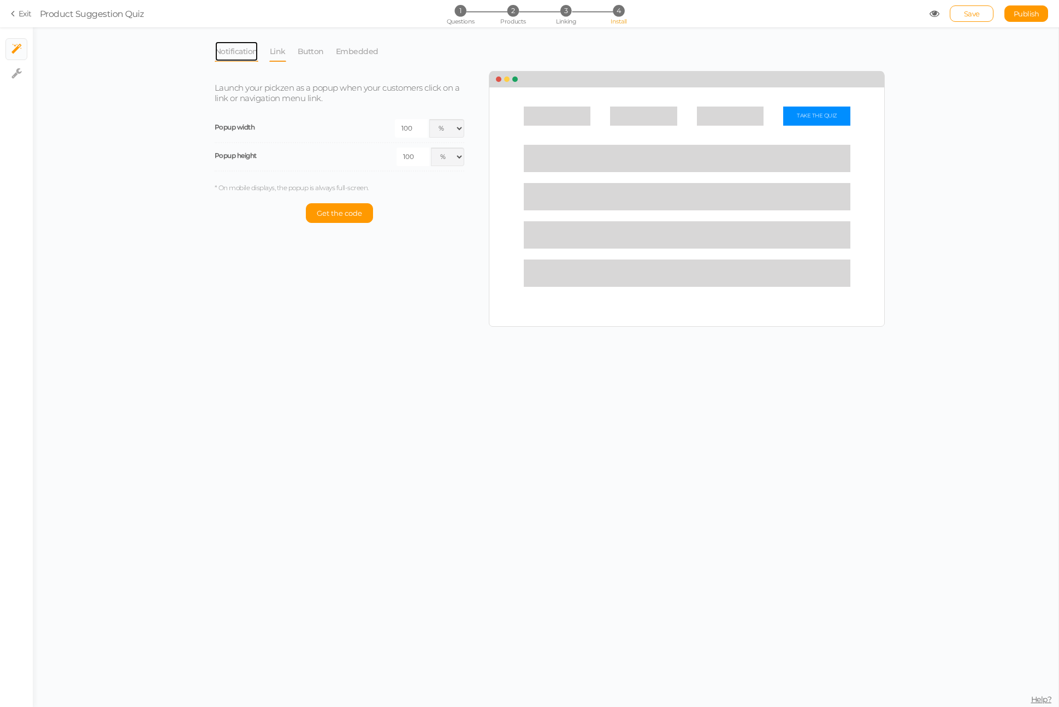
click at [242, 54] on link "Notification" at bounding box center [237, 51] width 44 height 21
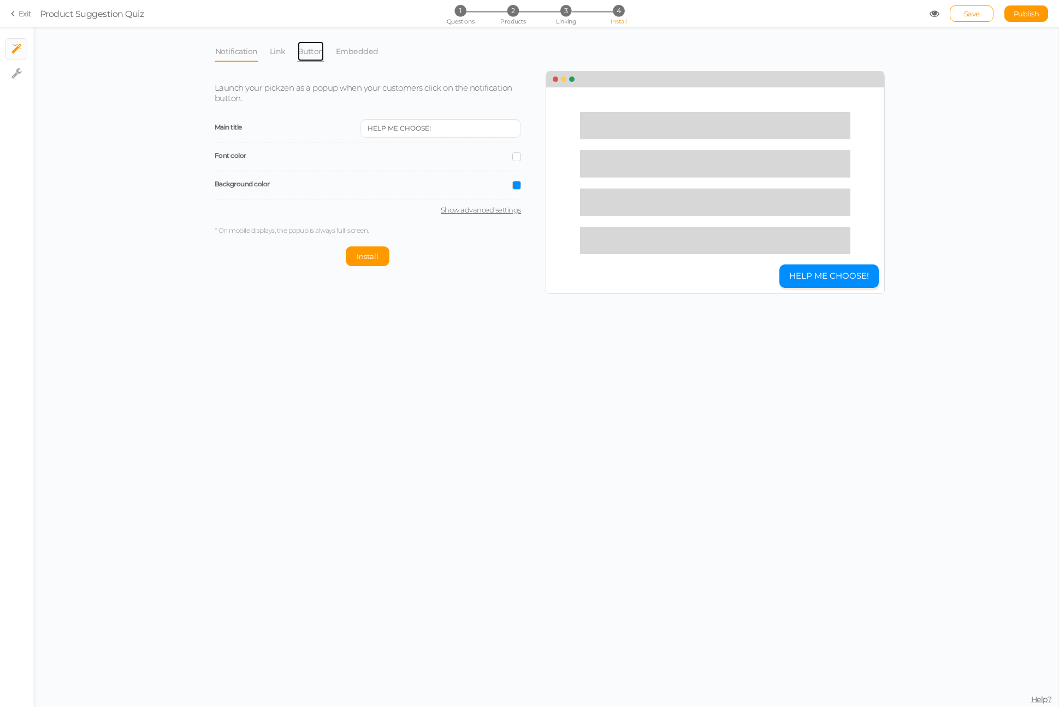
click at [301, 49] on link "Button" at bounding box center [310, 51] width 27 height 21
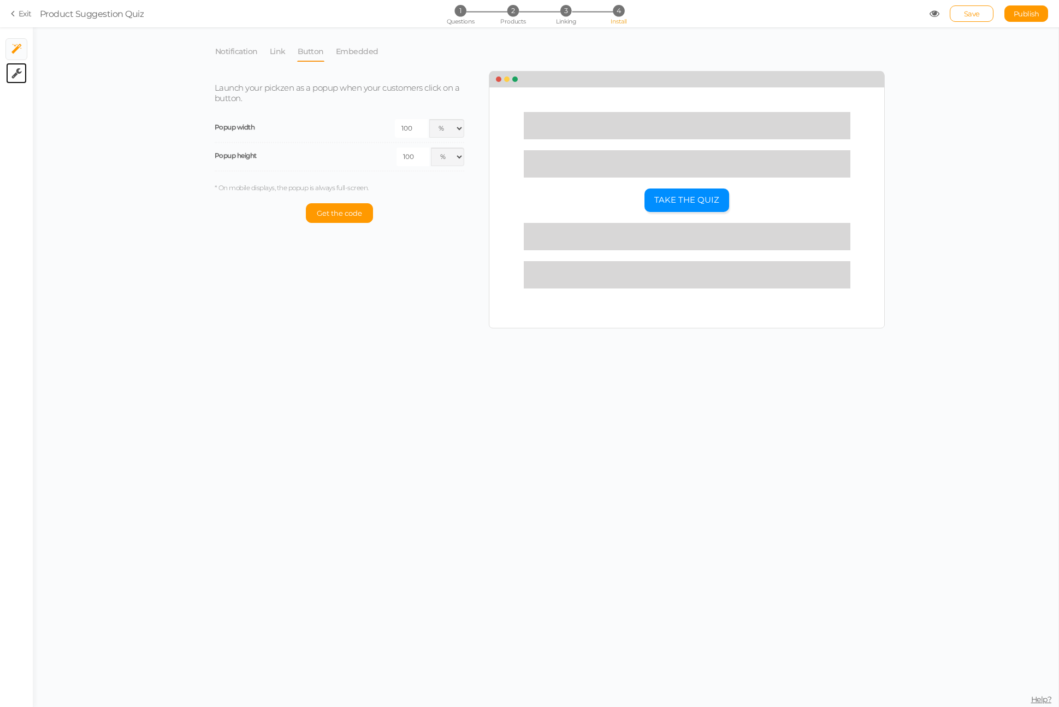
click at [16, 82] on link "× Settings" at bounding box center [16, 73] width 21 height 21
select select "en"
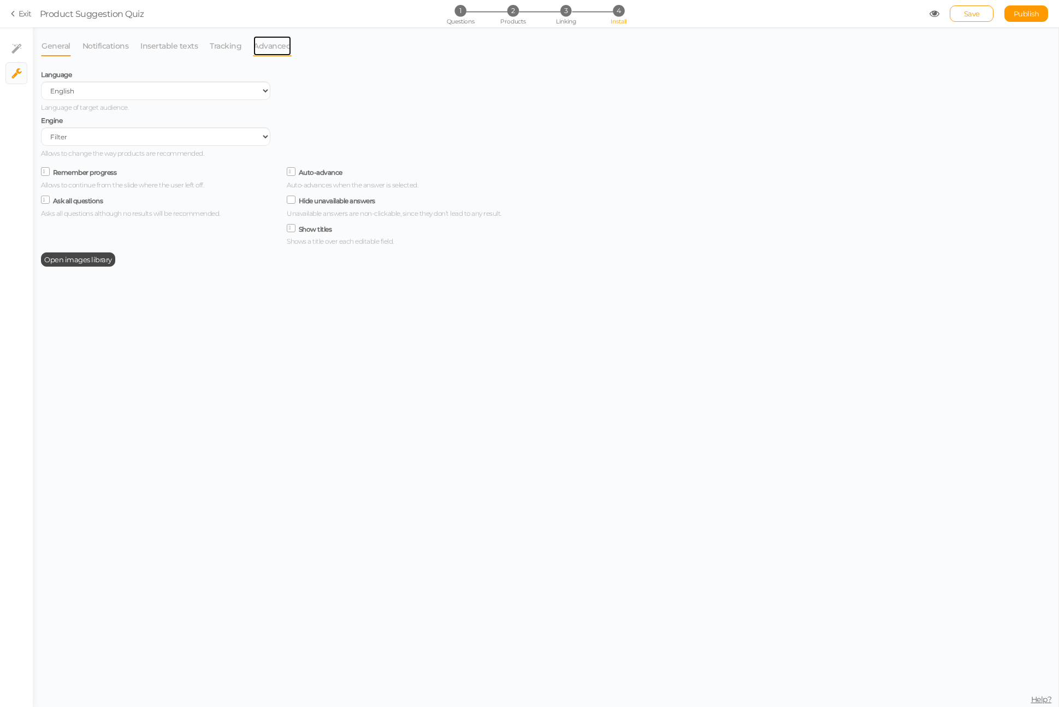
click at [262, 52] on link "Advanced" at bounding box center [272, 45] width 39 height 21
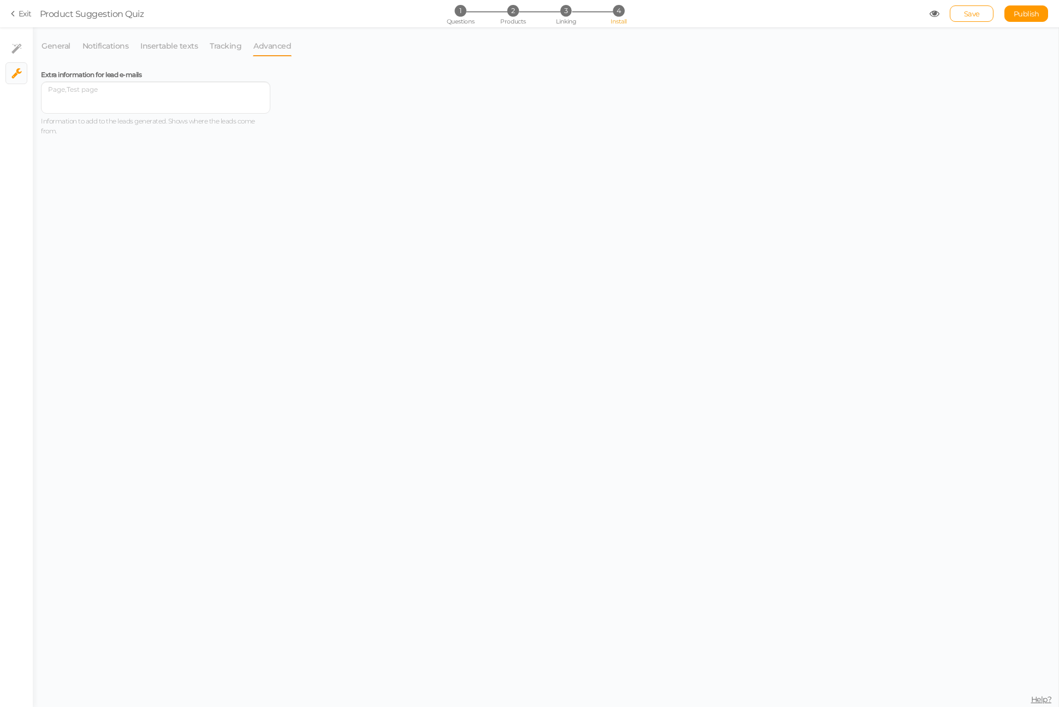
click at [1035, 695] on span "Help?" at bounding box center [1041, 699] width 21 height 10
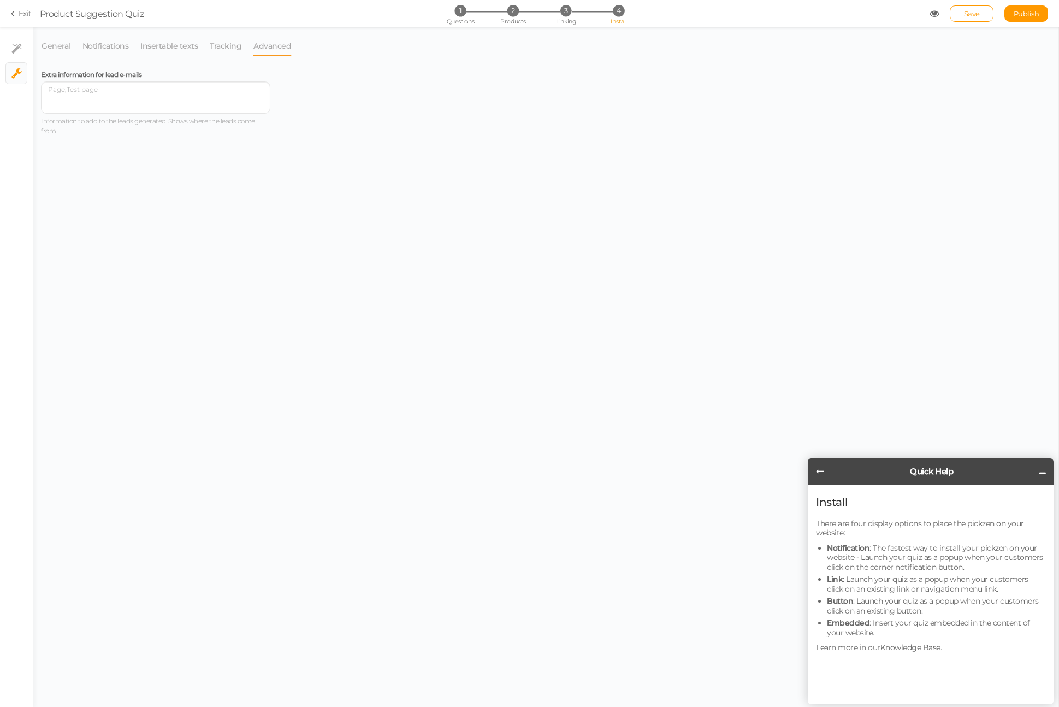
click at [900, 648] on link "Knowledge Base" at bounding box center [910, 647] width 60 height 10
click at [195, 98] on textarea at bounding box center [155, 97] width 229 height 32
click at [217, 51] on link "Tracking" at bounding box center [225, 45] width 33 height 21
click at [167, 48] on link "Insertable texts" at bounding box center [169, 45] width 58 height 21
click at [92, 55] on link "Notifications" at bounding box center [106, 45] width 48 height 21
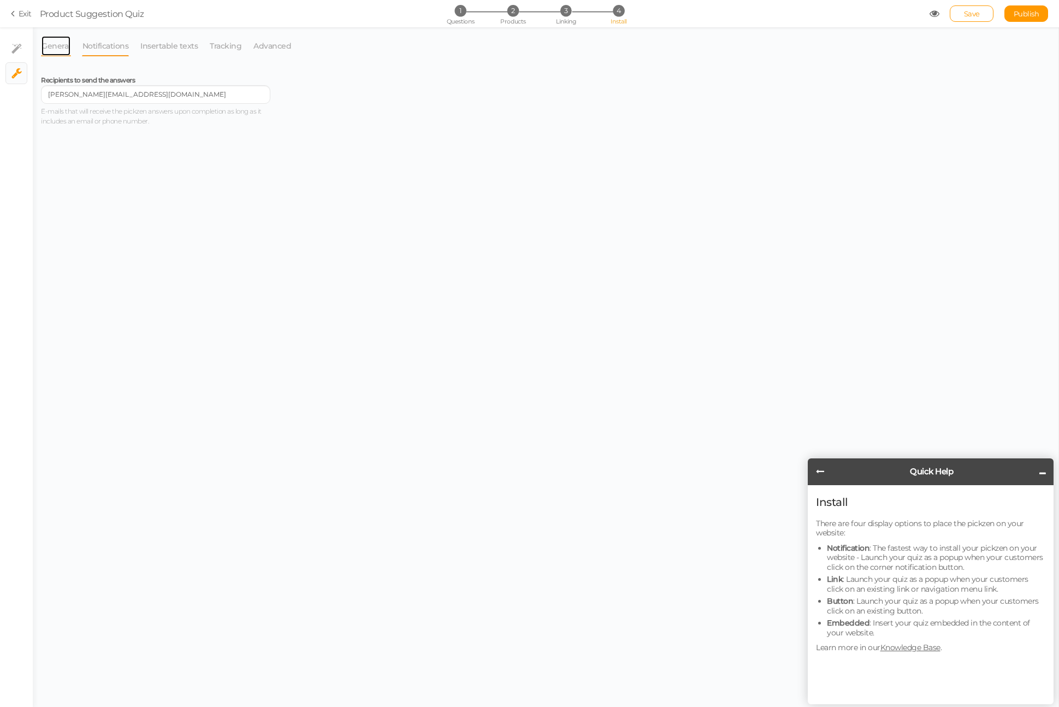
click at [64, 45] on link "General" at bounding box center [56, 45] width 30 height 21
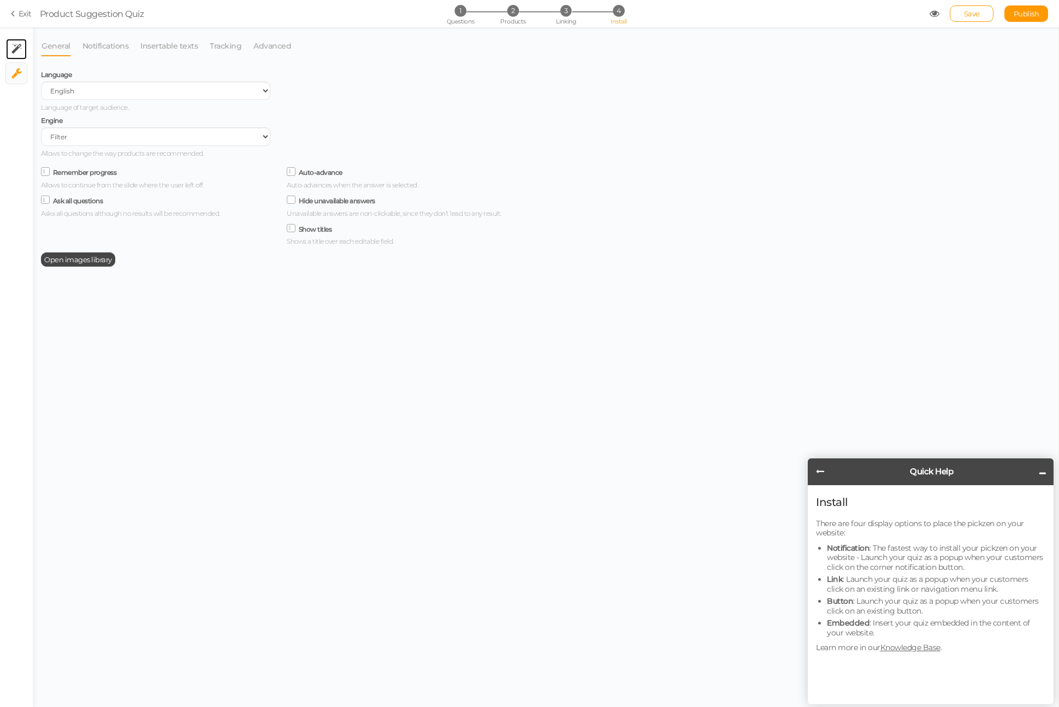
click at [22, 47] on link "× Install" at bounding box center [16, 49] width 21 height 21
select select "pct"
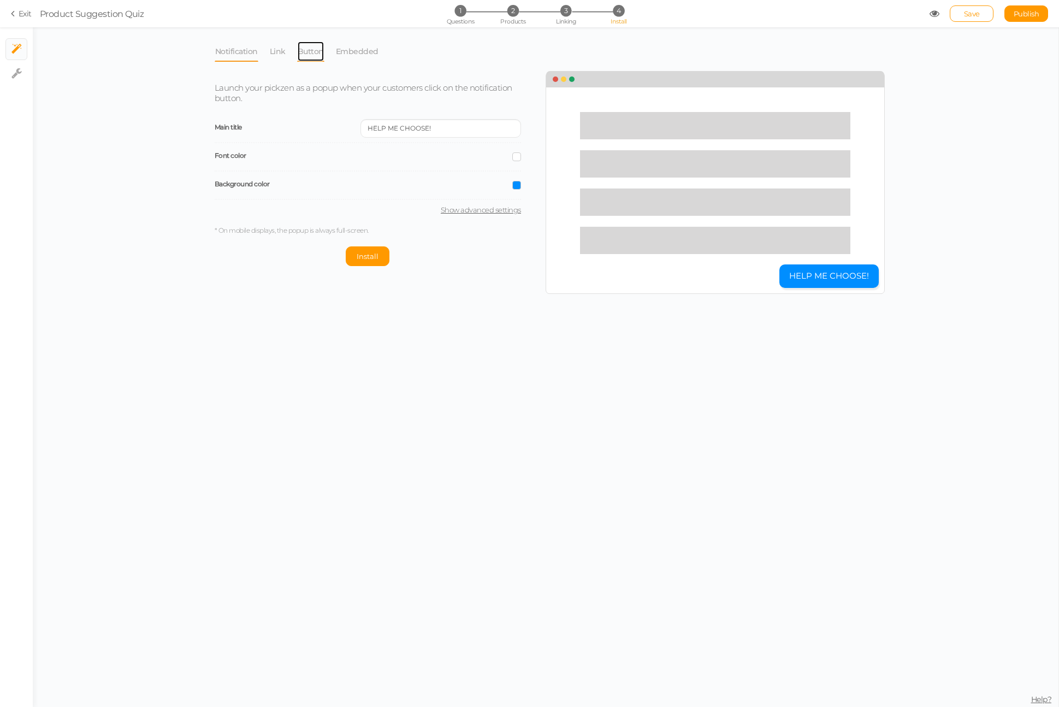
click at [317, 52] on link "Button" at bounding box center [310, 51] width 27 height 21
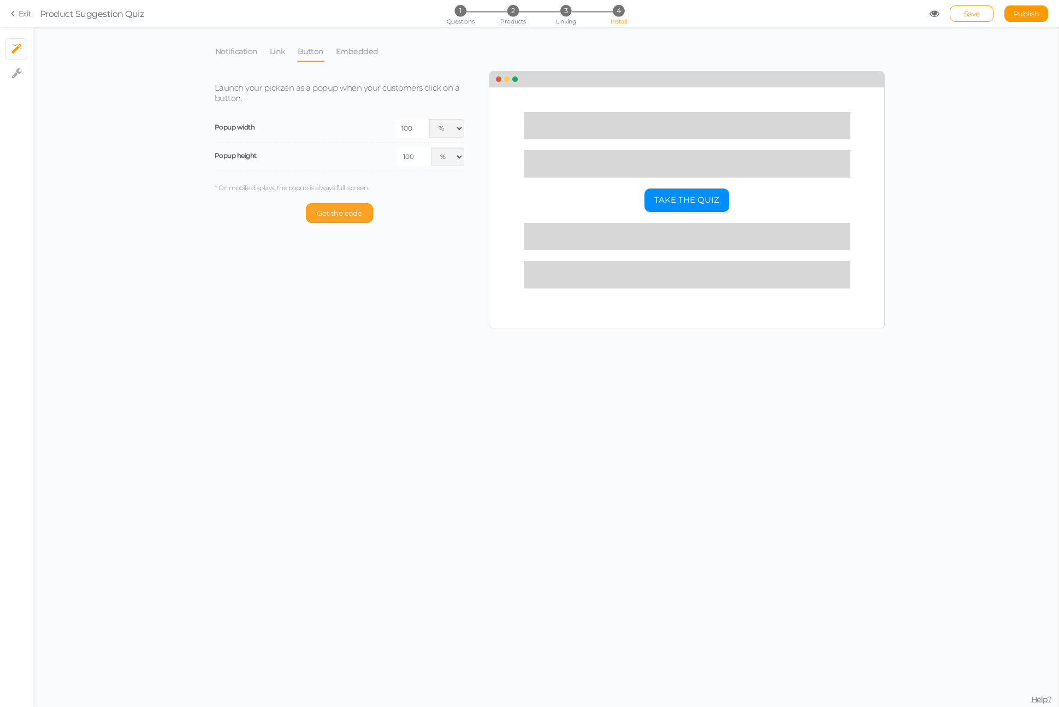
click at [339, 212] on span "Get the code" at bounding box center [339, 213] width 45 height 9
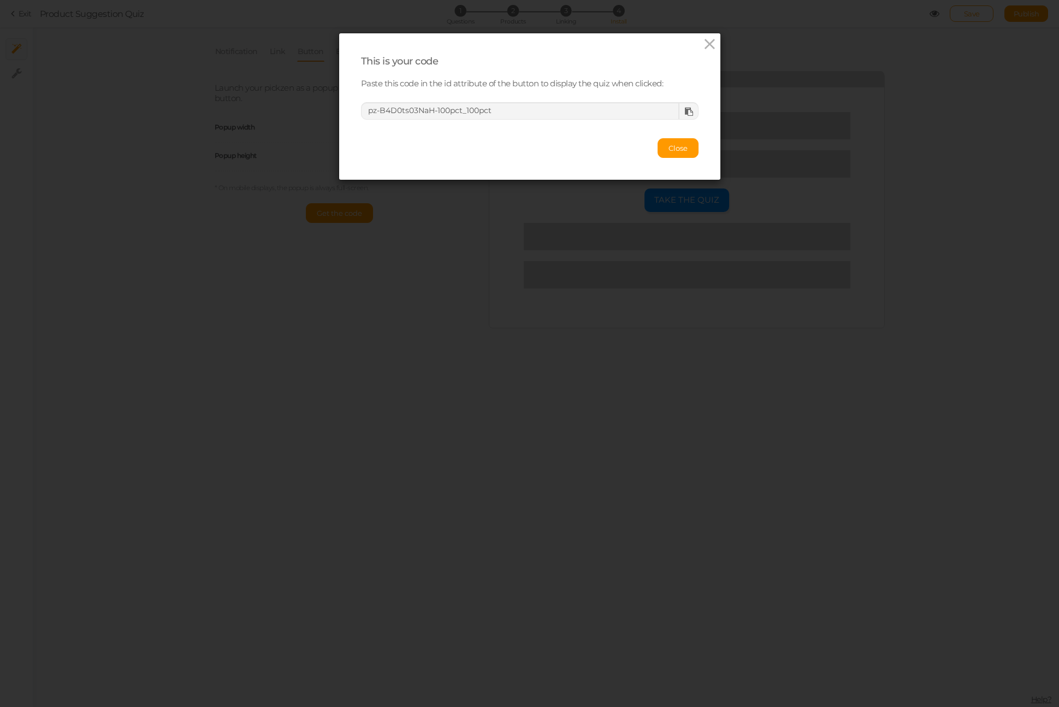
click at [690, 112] on icon at bounding box center [689, 112] width 8 height 8
click at [680, 147] on span "Close" at bounding box center [677, 148] width 19 height 9
